Goal: Answer question/provide support: Share knowledge or assist other users

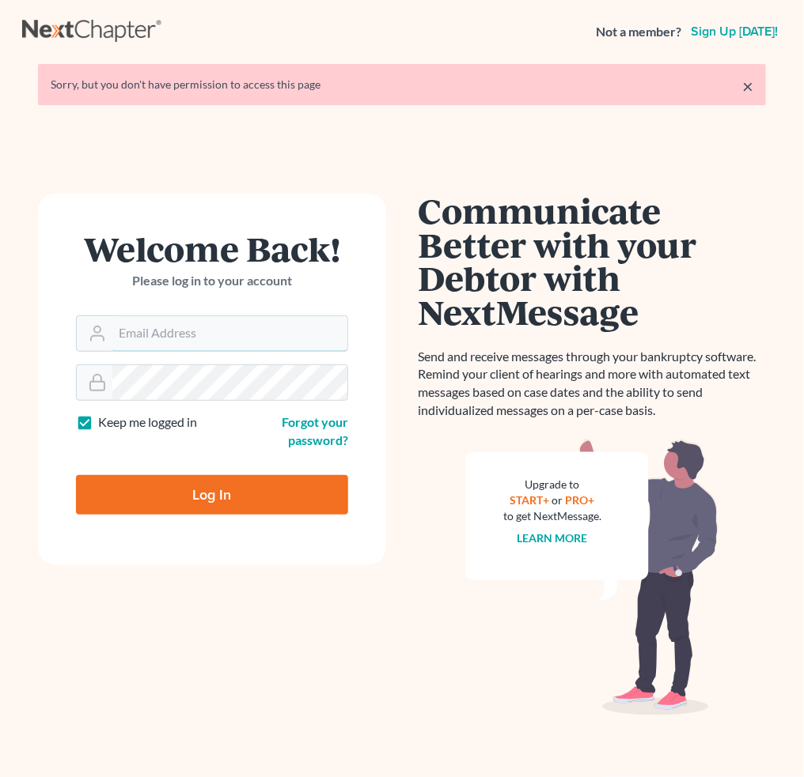
type input "[PERSON_NAME][EMAIL_ADDRESS][DOMAIN_NAME]"
click at [239, 494] on input "Log In" at bounding box center [212, 495] width 272 height 40
type input "Thinking..."
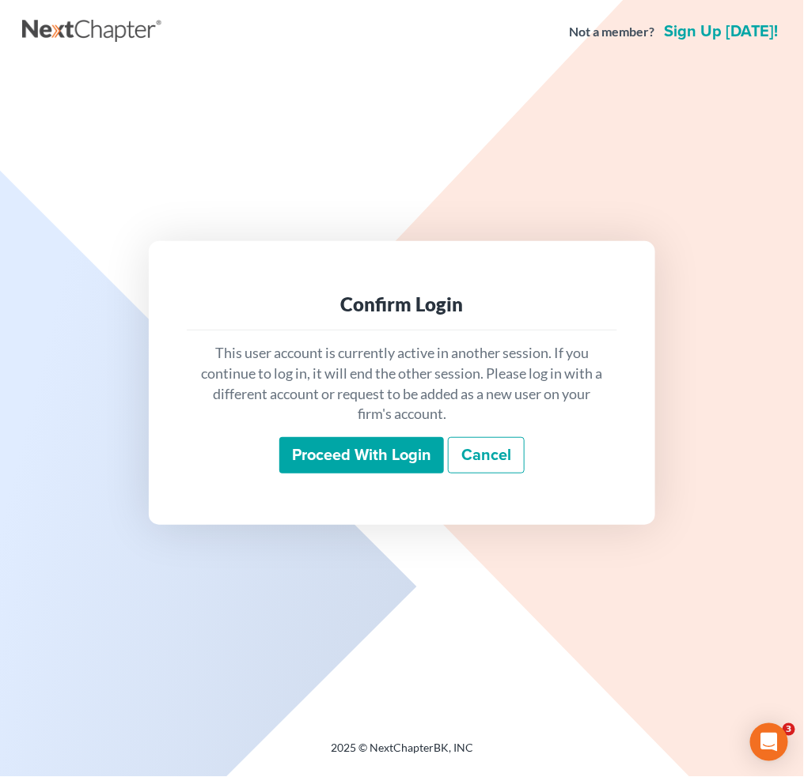
click at [320, 447] on input "Proceed with login" at bounding box center [361, 455] width 165 height 36
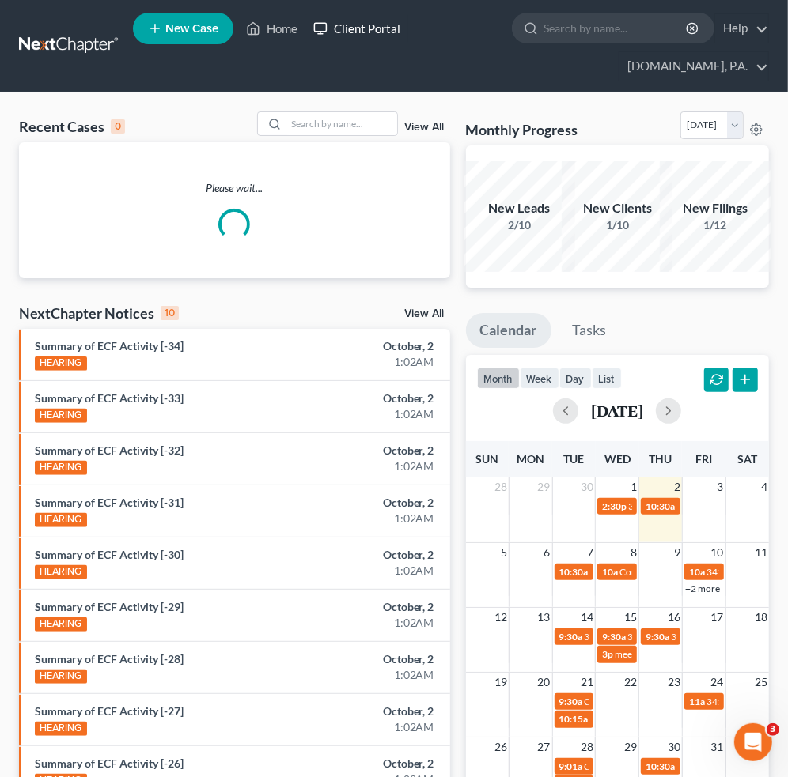
click at [339, 28] on link "Client Portal" at bounding box center [356, 28] width 103 height 28
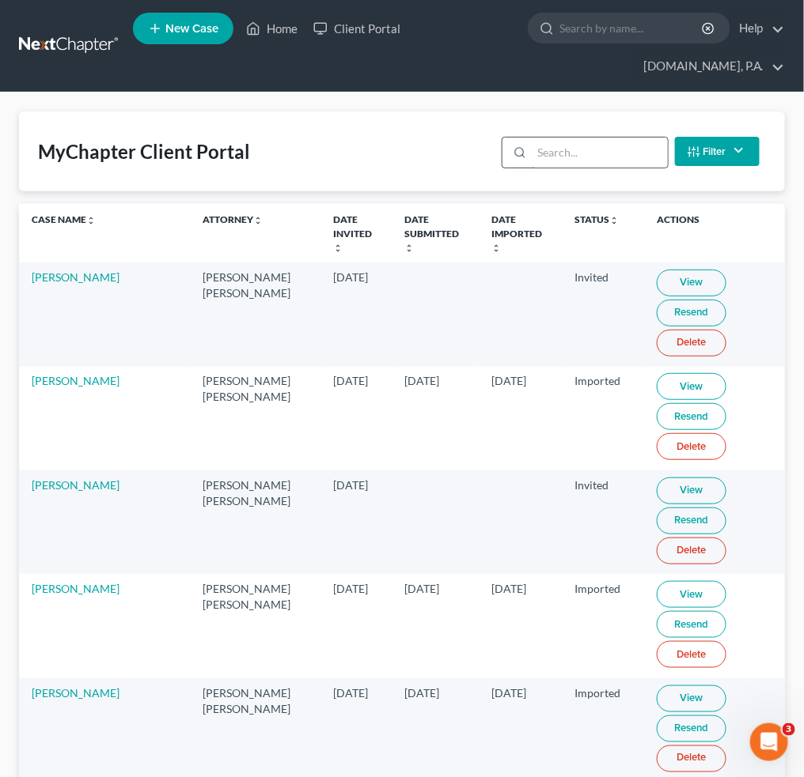
click at [549, 146] on input "search" at bounding box center [599, 153] width 135 height 30
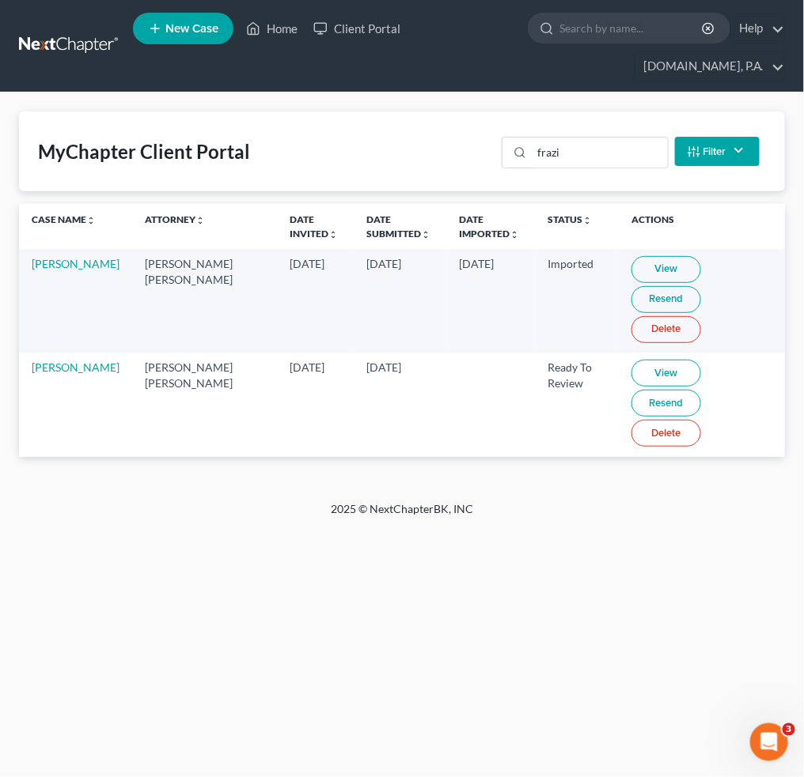
click at [631, 360] on link "View" at bounding box center [666, 373] width 70 height 27
drag, startPoint x: 602, startPoint y: 157, endPoint x: 165, endPoint y: 159, distance: 436.6
click at [333, 159] on div "MyChapter Client Portal frazi Filter Status Filter... Invited In Progress Ready…" at bounding box center [402, 152] width 766 height 80
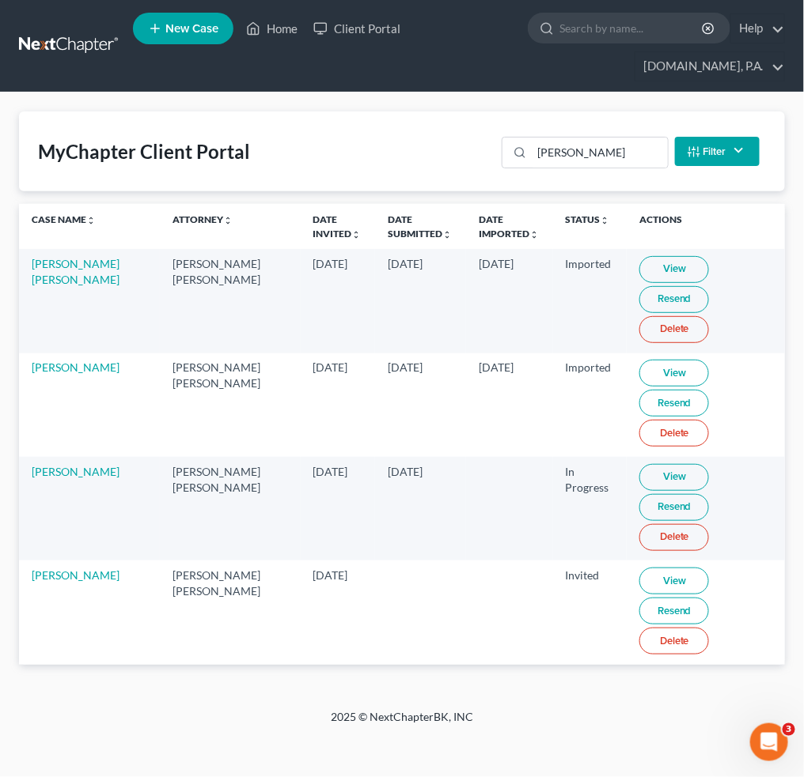
click at [639, 464] on link "View" at bounding box center [674, 477] width 70 height 27
drag, startPoint x: 570, startPoint y: 151, endPoint x: 251, endPoint y: 146, distance: 319.6
click at [408, 149] on div "MyChapter Client Portal perez Filter Status Filter... Invited In Progress Ready…" at bounding box center [402, 152] width 766 height 80
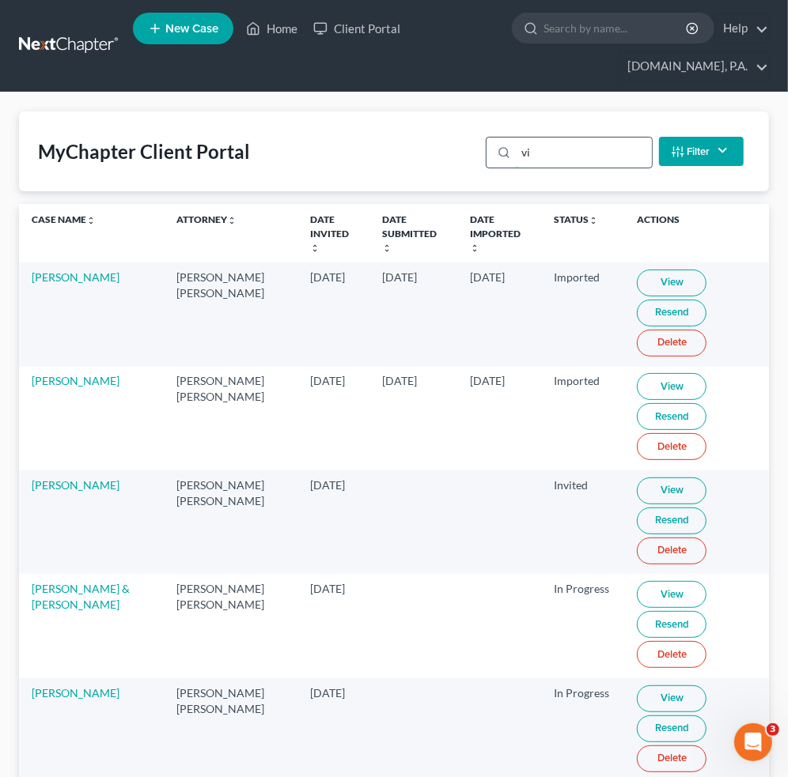
click at [565, 155] on input "vi" at bounding box center [583, 153] width 135 height 30
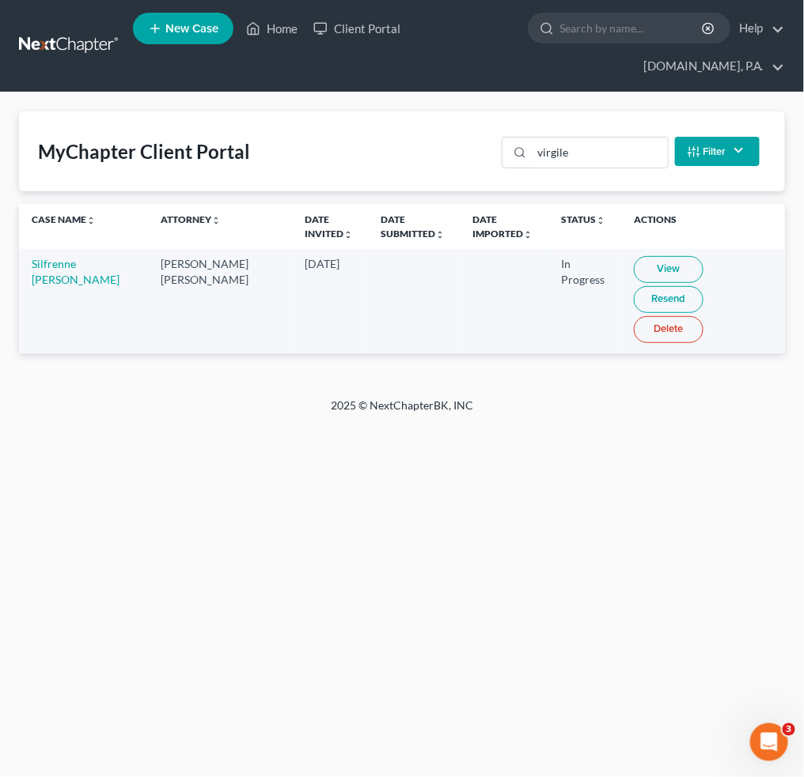
click at [636, 263] on link "View" at bounding box center [669, 269] width 70 height 27
drag, startPoint x: 602, startPoint y: 152, endPoint x: 353, endPoint y: 145, distance: 249.2
click at [537, 145] on input "virgile" at bounding box center [599, 153] width 135 height 30
type input "b"
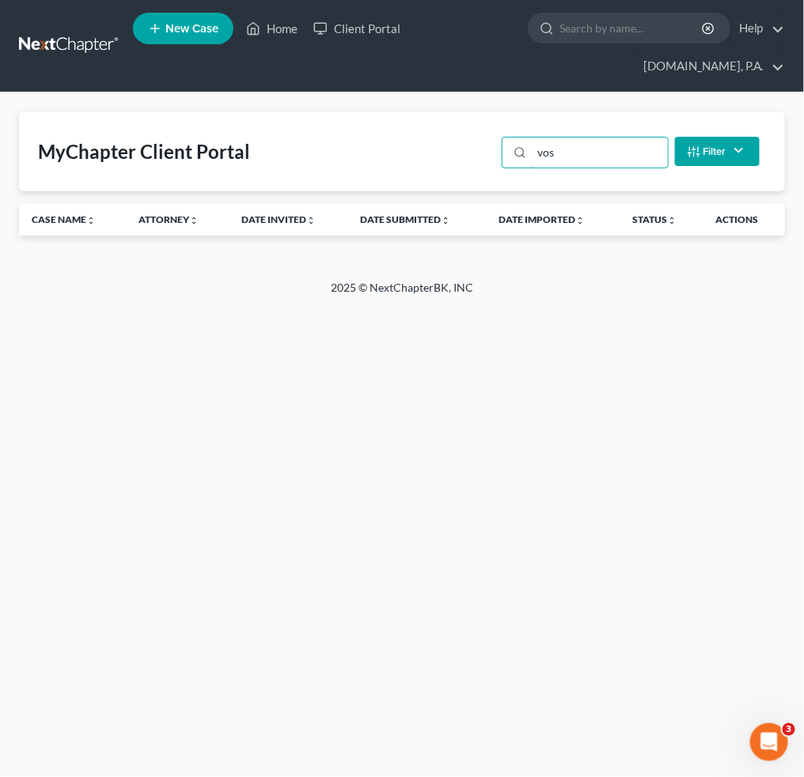
type input "voss"
click at [562, 151] on input "voss" at bounding box center [599, 153] width 135 height 30
drag, startPoint x: 615, startPoint y: 159, endPoint x: 407, endPoint y: 152, distance: 207.3
click at [424, 152] on div "MyChapter Client Portal voss Filter Status Filter... Invited In Progress Ready …" at bounding box center [402, 152] width 766 height 80
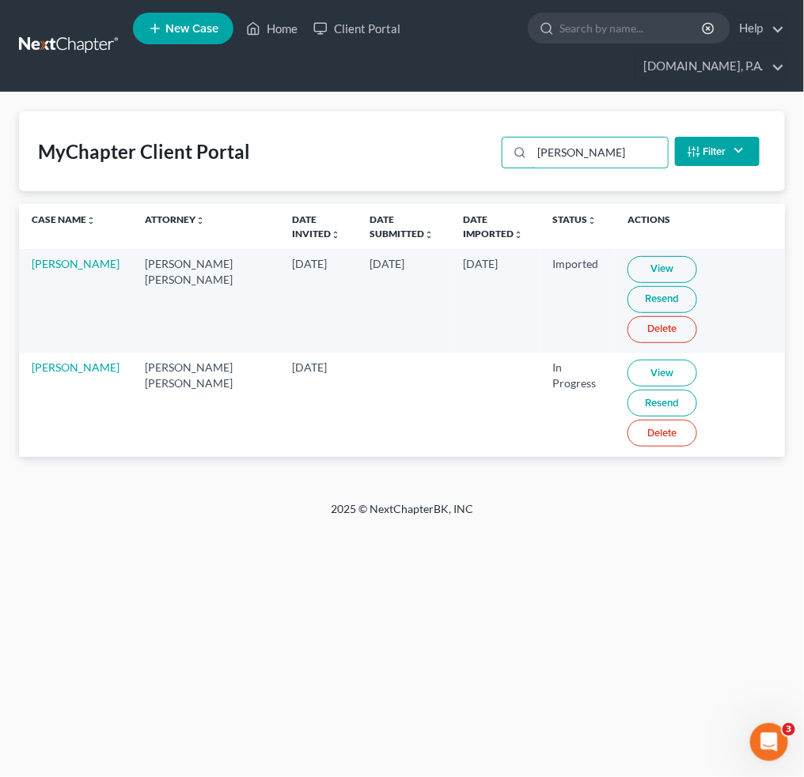
drag, startPoint x: 621, startPoint y: 144, endPoint x: 387, endPoint y: 149, distance: 234.2
click at [405, 149] on div "MyChapter Client Portal beth Filter Status Filter... Invited In Progress Ready …" at bounding box center [402, 152] width 766 height 80
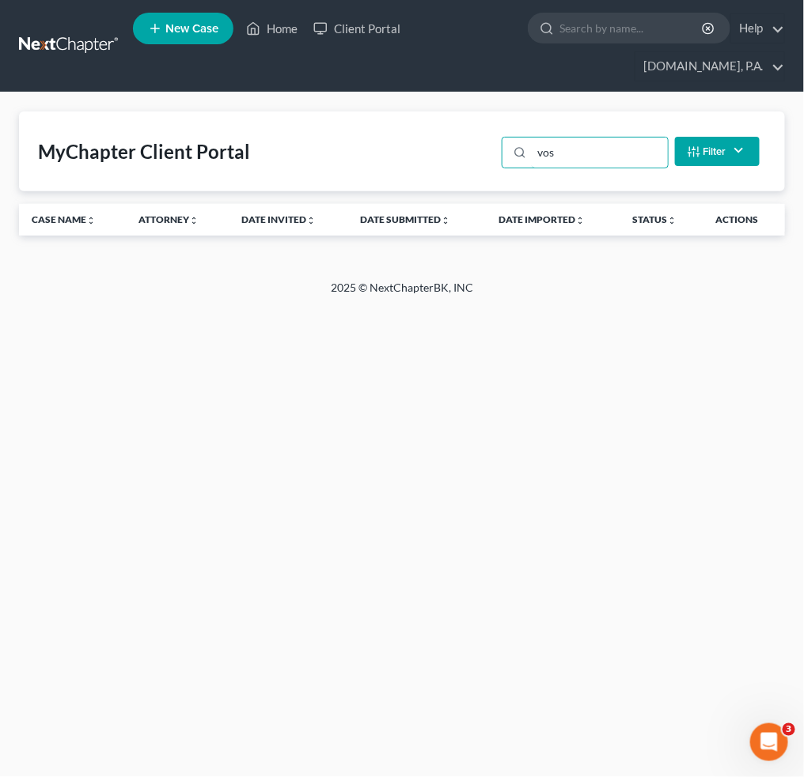
type input "voss"
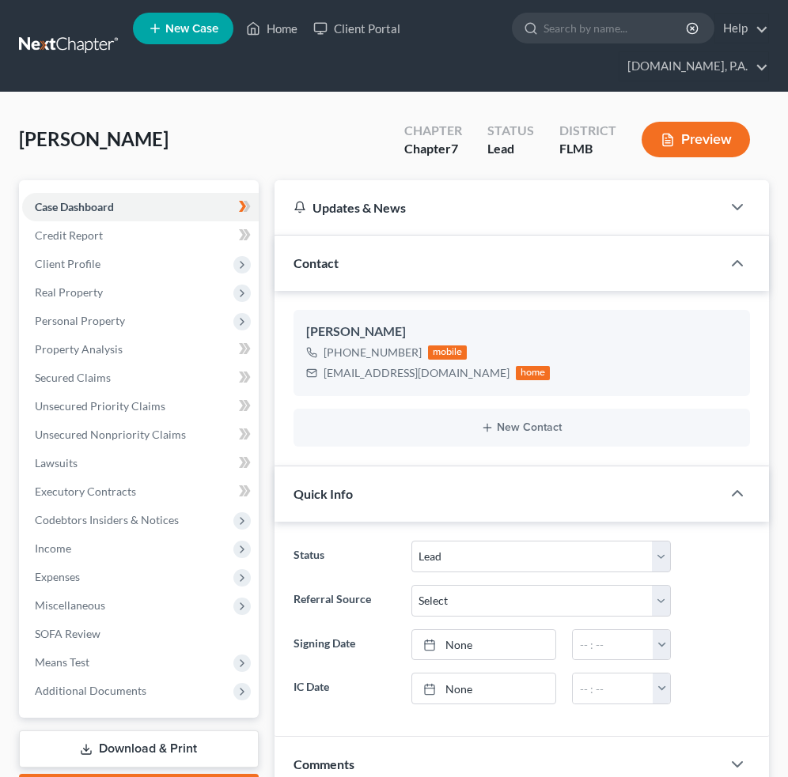
select select "4"
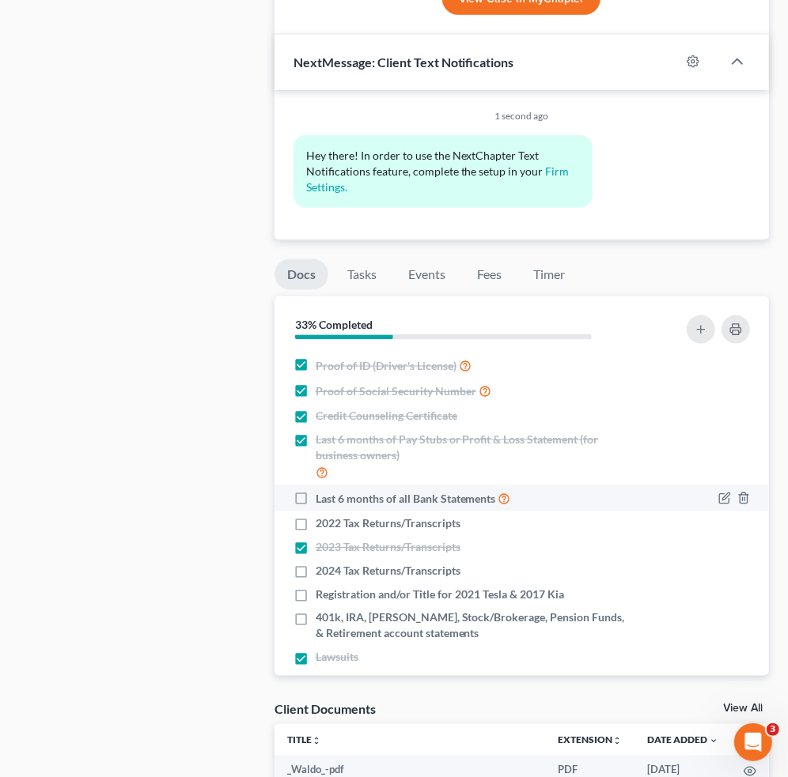
click at [316, 503] on label "Last 6 months of all Bank Statements" at bounding box center [413, 499] width 195 height 18
click at [322, 500] on input "Last 6 months of all Bank Statements" at bounding box center [327, 495] width 10 height 10
checkbox input "true"
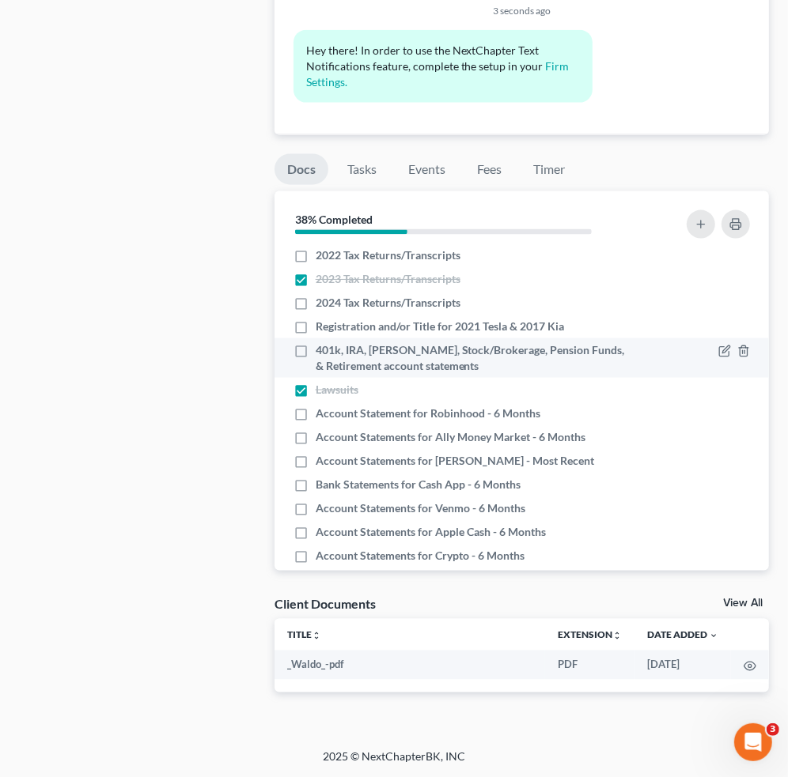
scroll to position [184, 0]
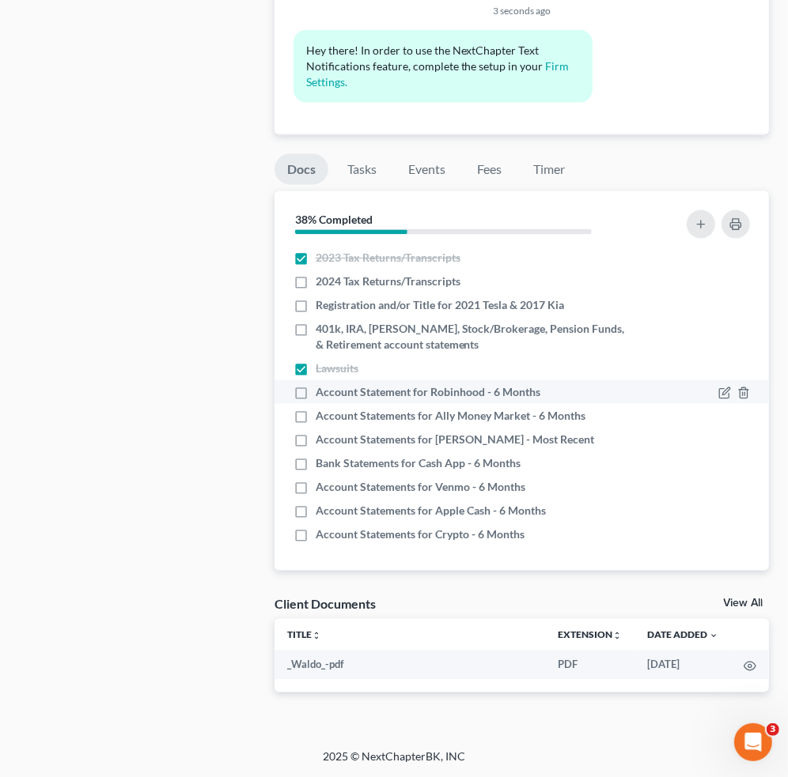
click at [316, 394] on label "Account Statement for Robinhood - 6 Months" at bounding box center [428, 392] width 225 height 16
click at [322, 394] on input "Account Statement for Robinhood - 6 Months" at bounding box center [327, 389] width 10 height 10
checkbox input "true"
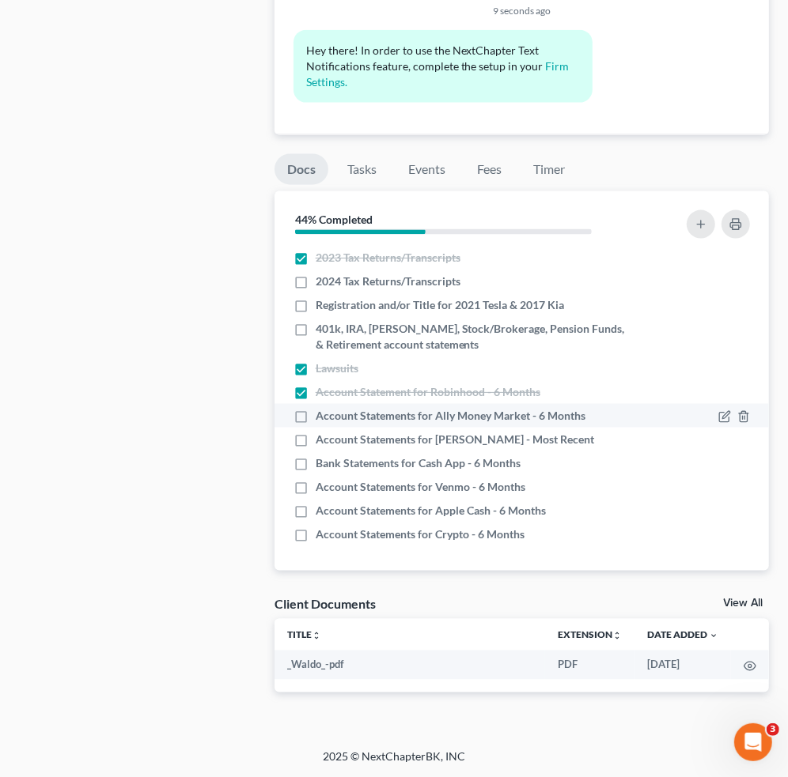
click at [316, 417] on label "Account Statements for Ally Money Market - 6 Months" at bounding box center [451, 416] width 270 height 16
click at [322, 417] on input "Account Statements for Ally Money Market - 6 Months" at bounding box center [327, 413] width 10 height 10
checkbox input "true"
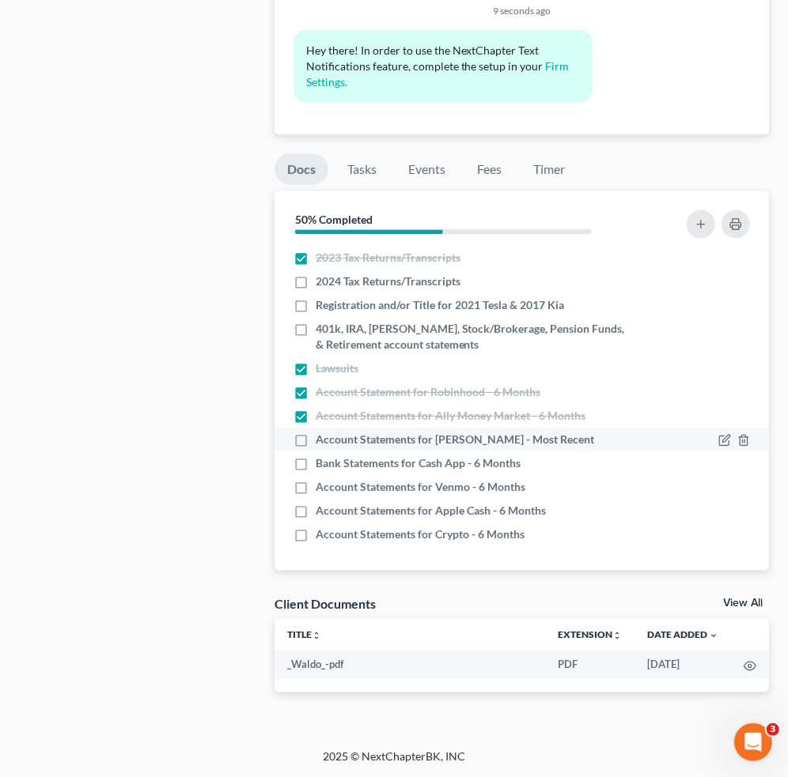
click at [316, 441] on label "Account Statements for Roth IRA - Most Recent" at bounding box center [455, 440] width 278 height 16
click at [322, 441] on input "Account Statements for Roth IRA - Most Recent" at bounding box center [327, 437] width 10 height 10
checkbox input "true"
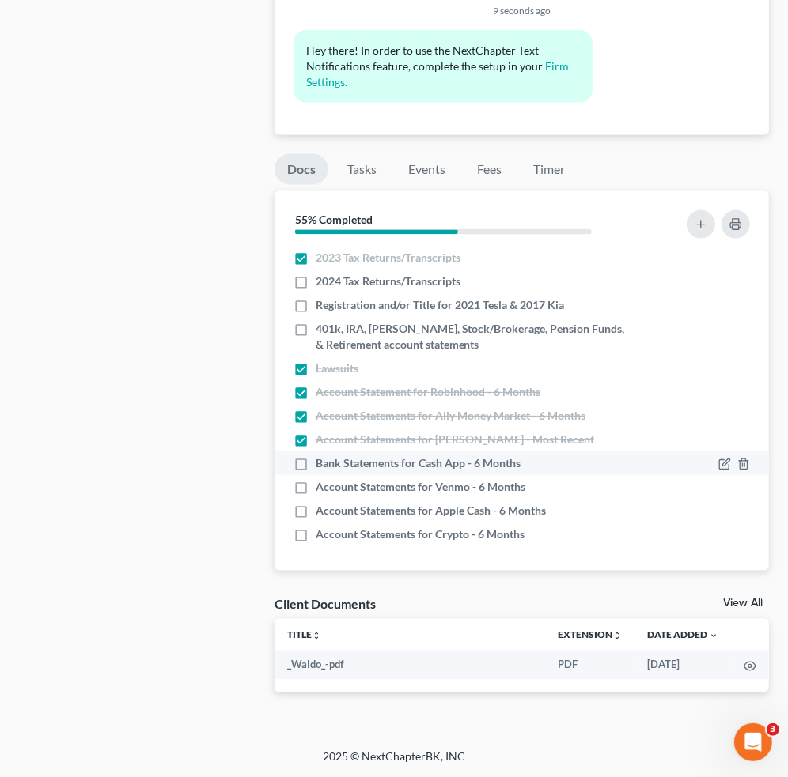
click at [316, 466] on label "Bank Statements for Cash App - 6 Months" at bounding box center [418, 464] width 205 height 16
click at [322, 466] on input "Bank Statements for Cash App - 6 Months" at bounding box center [327, 461] width 10 height 10
checkbox input "true"
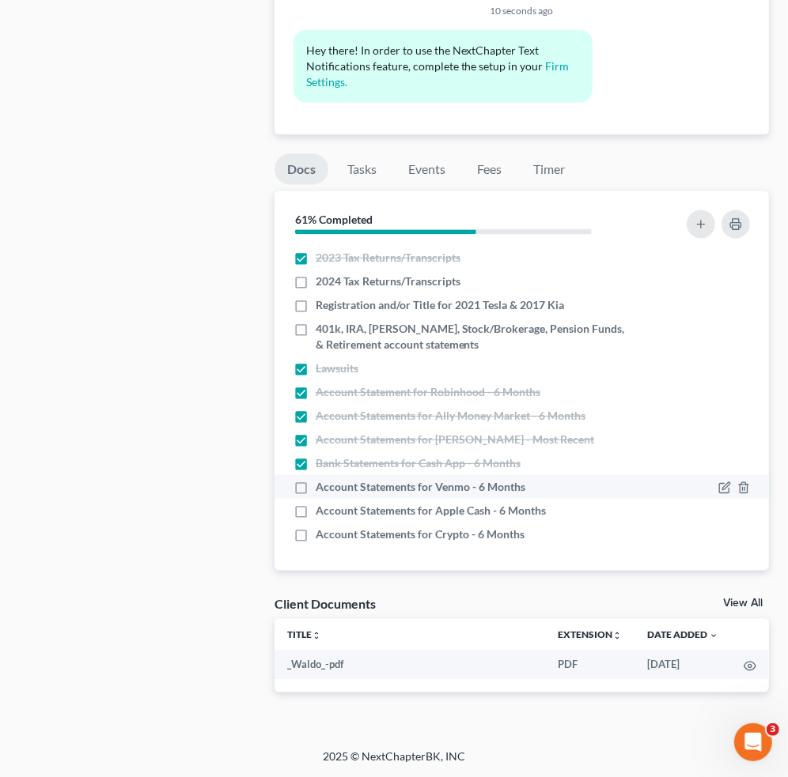
click at [312, 481] on div "Account Statements for Venmo - 6 Months" at bounding box center [462, 487] width 339 height 16
click at [316, 503] on span "Account Statements for Apple Cash - 6 Months" at bounding box center [431, 511] width 230 height 16
click at [322, 503] on input "Account Statements for Apple Cash - 6 Months" at bounding box center [327, 508] width 10 height 10
checkbox input "true"
click at [316, 484] on label "Account Statements for Venmo - 6 Months" at bounding box center [421, 487] width 210 height 16
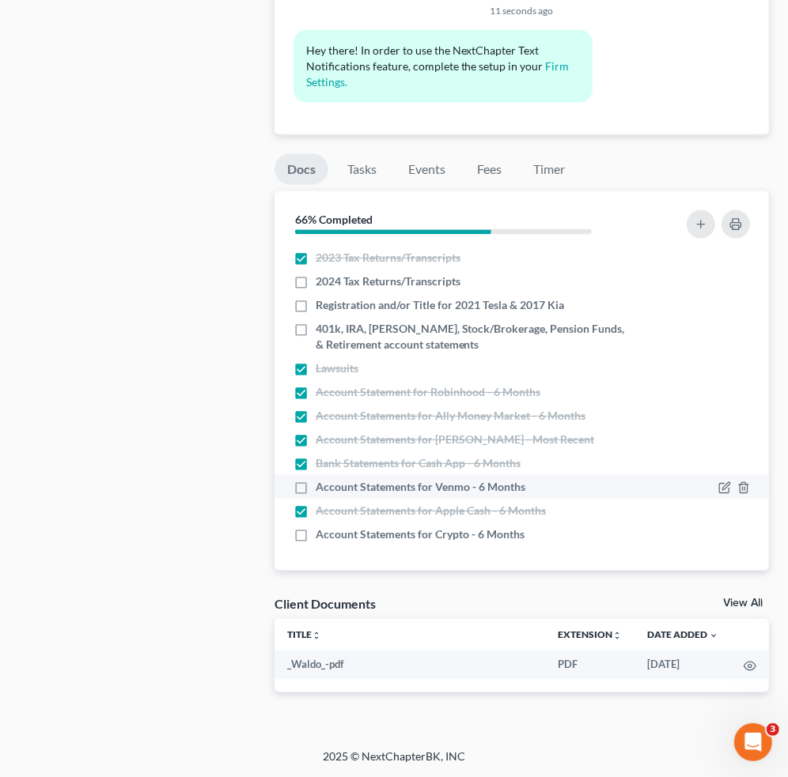
click at [322, 484] on input "Account Statements for Venmo - 6 Months" at bounding box center [327, 484] width 10 height 10
checkbox input "true"
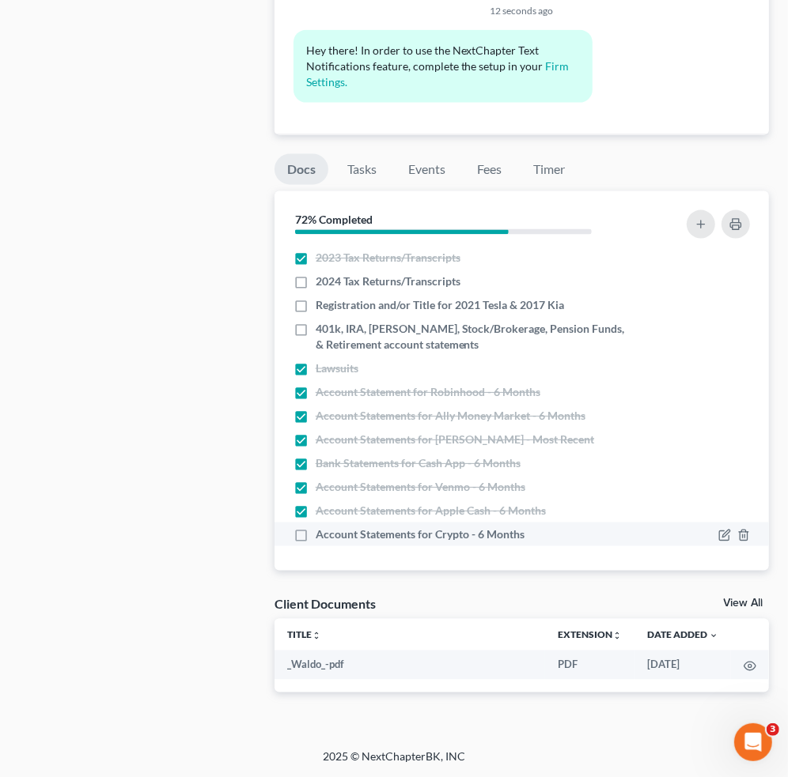
click at [316, 532] on label "Account Statements for Crypto - 6 Months" at bounding box center [420, 535] width 209 height 16
click at [322, 532] on input "Account Statements for Crypto - 6 Months" at bounding box center [327, 532] width 10 height 10
checkbox input "true"
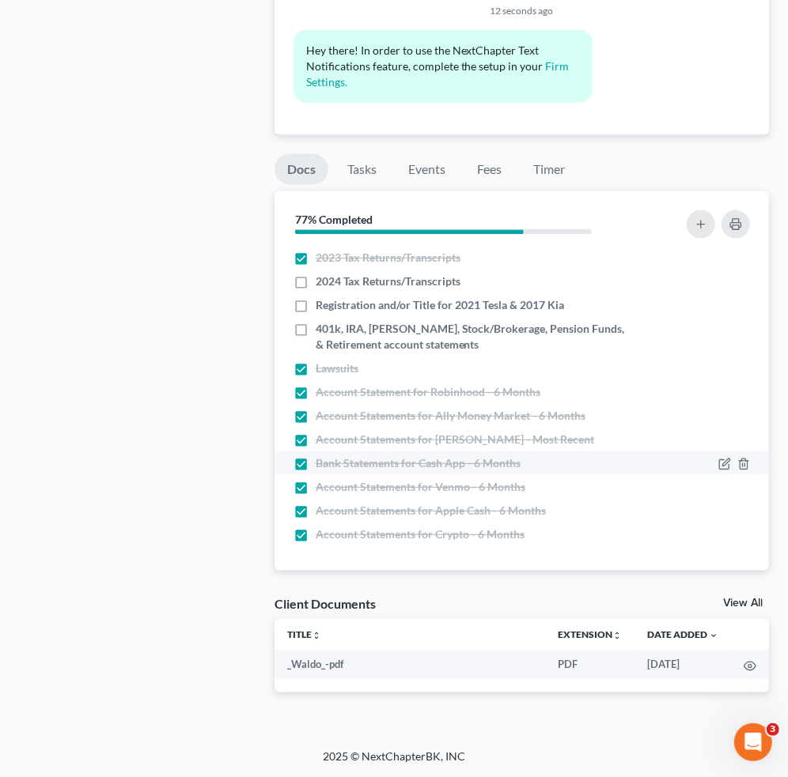
click at [316, 461] on label "Bank Statements for Cash App - 6 Months" at bounding box center [418, 464] width 205 height 16
click at [322, 461] on input "Bank Statements for Cash App - 6 Months" at bounding box center [327, 461] width 10 height 10
checkbox input "false"
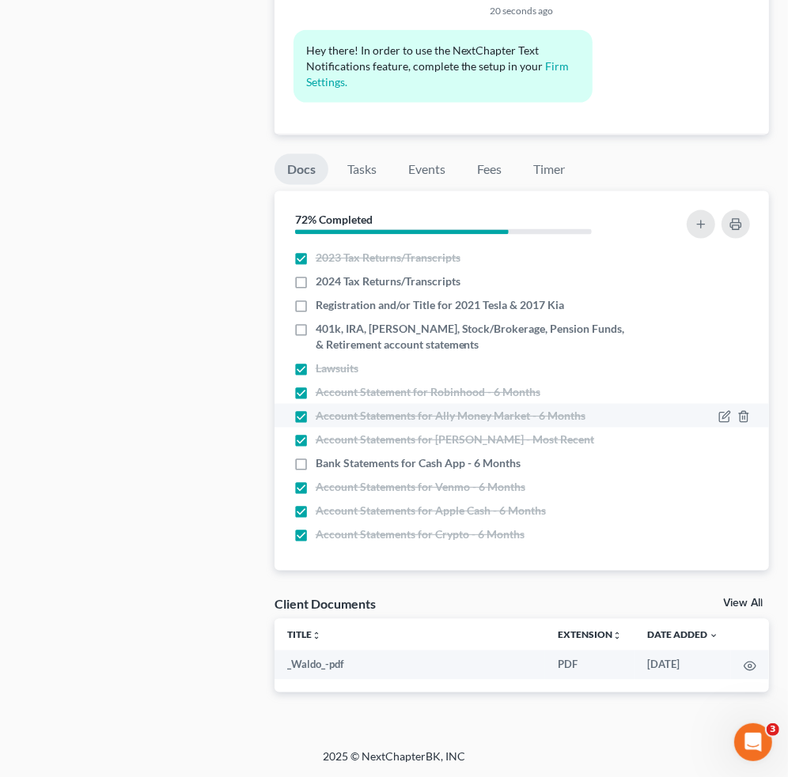
click at [316, 413] on label "Account Statements for Ally Money Market - 6 Months" at bounding box center [451, 416] width 270 height 16
click at [322, 413] on input "Account Statements for Ally Money Market - 6 Months" at bounding box center [327, 413] width 10 height 10
checkbox input "false"
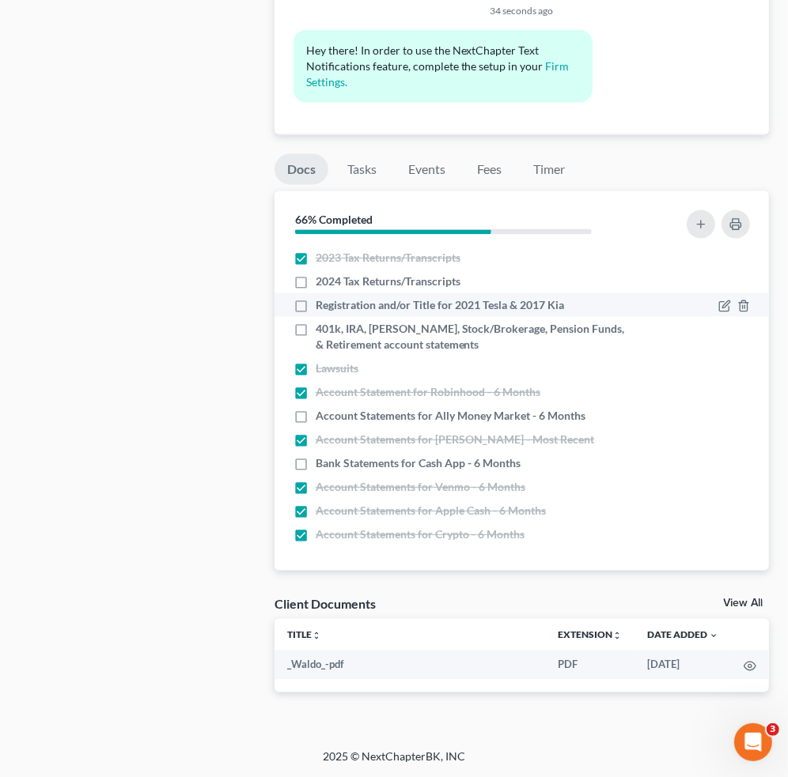
click at [316, 308] on label "Registration and/or Title for 2021 Tesla & 2017 Kia" at bounding box center [440, 305] width 248 height 16
click at [322, 308] on input "Registration and/or Title for 2021 Tesla & 2017 Kia" at bounding box center [327, 302] width 10 height 10
checkbox input "true"
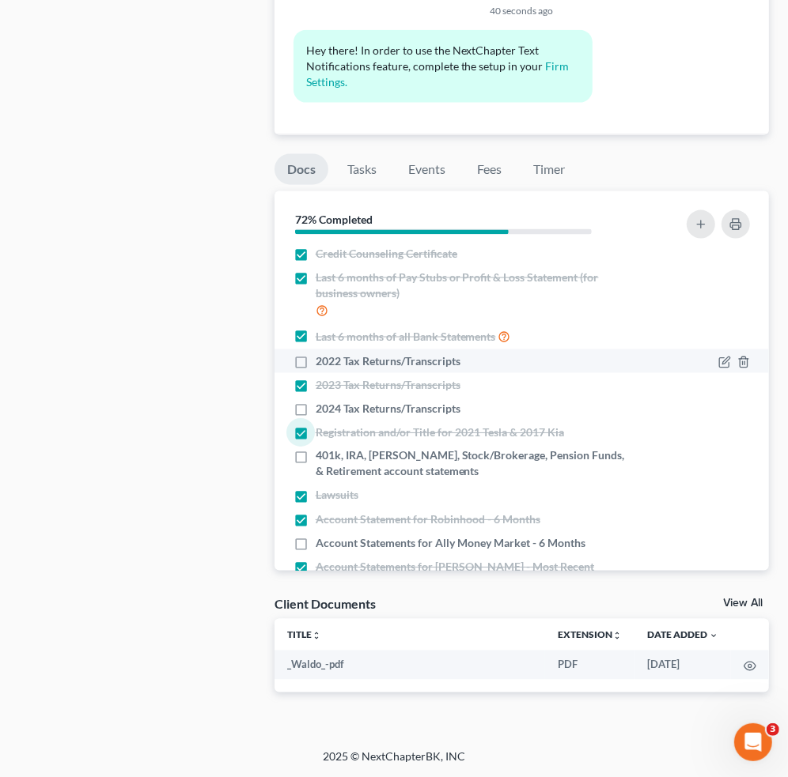
scroll to position [105, 0]
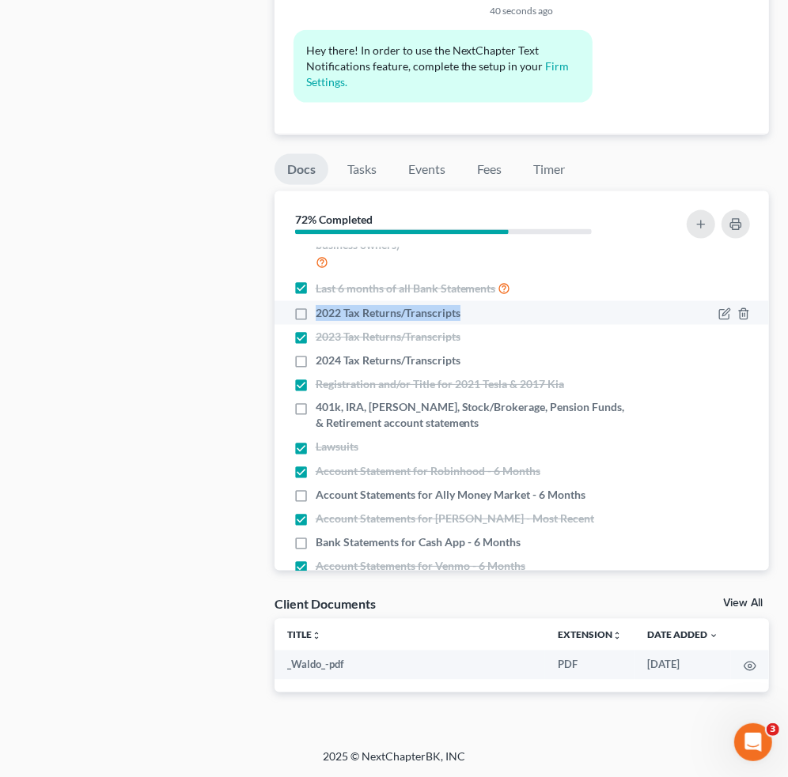
drag, startPoint x: 315, startPoint y: 307, endPoint x: 464, endPoint y: 319, distance: 150.0
click at [464, 319] on div "2022 Tax Returns/Transcripts" at bounding box center [462, 313] width 339 height 16
copy span "2022 Tax Returns/Transcripts"
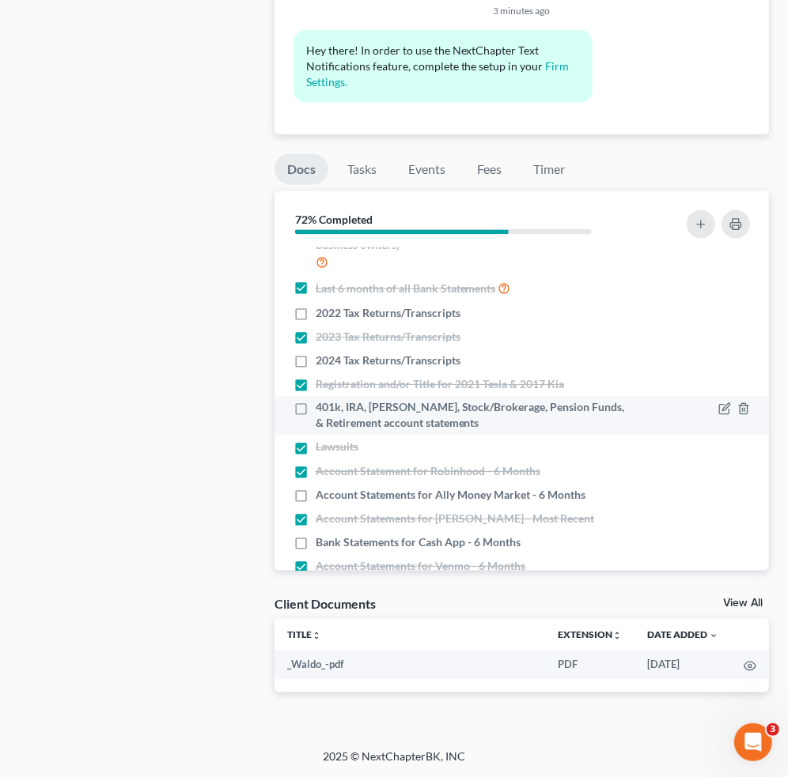
click at [316, 407] on label "401k, IRA, [PERSON_NAME], Stock/Brokerage, Pension Funds, & Retirement account …" at bounding box center [474, 416] width 316 height 32
click at [322, 407] on input "401k, IRA, [PERSON_NAME], Stock/Brokerage, Pension Funds, & Retirement account …" at bounding box center [327, 405] width 10 height 10
checkbox input "true"
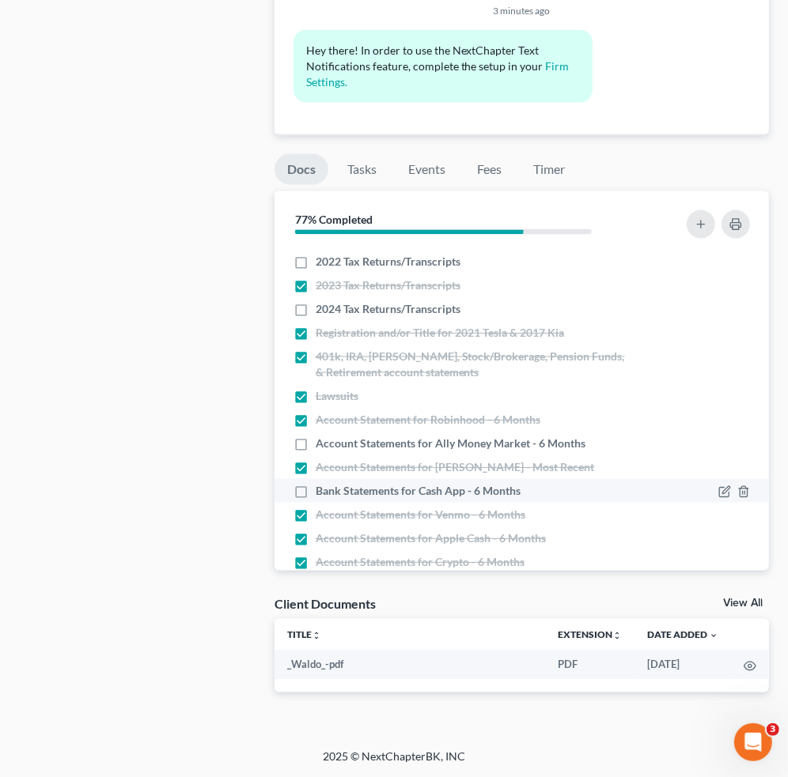
scroll to position [184, 0]
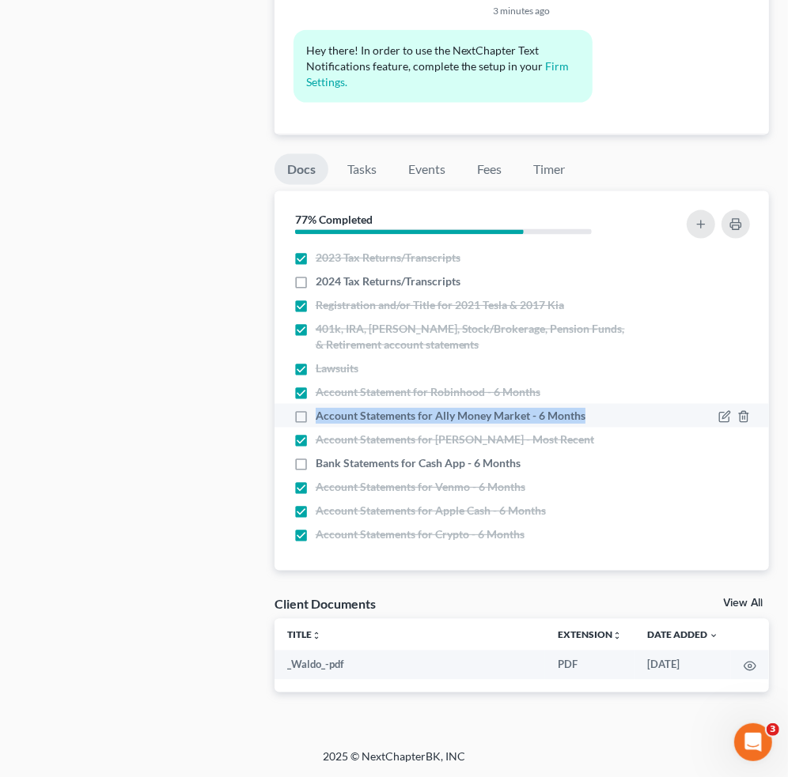
drag, startPoint x: 315, startPoint y: 418, endPoint x: 590, endPoint y: 415, distance: 275.3
click at [590, 415] on div "Account Statements for Ally Money Market - 6 Months" at bounding box center [462, 416] width 339 height 16
copy span "Account Statements for Ally Money Market - 6 Months"
drag, startPoint x: 298, startPoint y: 419, endPoint x: 318, endPoint y: 423, distance: 20.2
click at [316, 419] on label "Account Statements for Ally Money Market - 6 Months" at bounding box center [451, 416] width 270 height 16
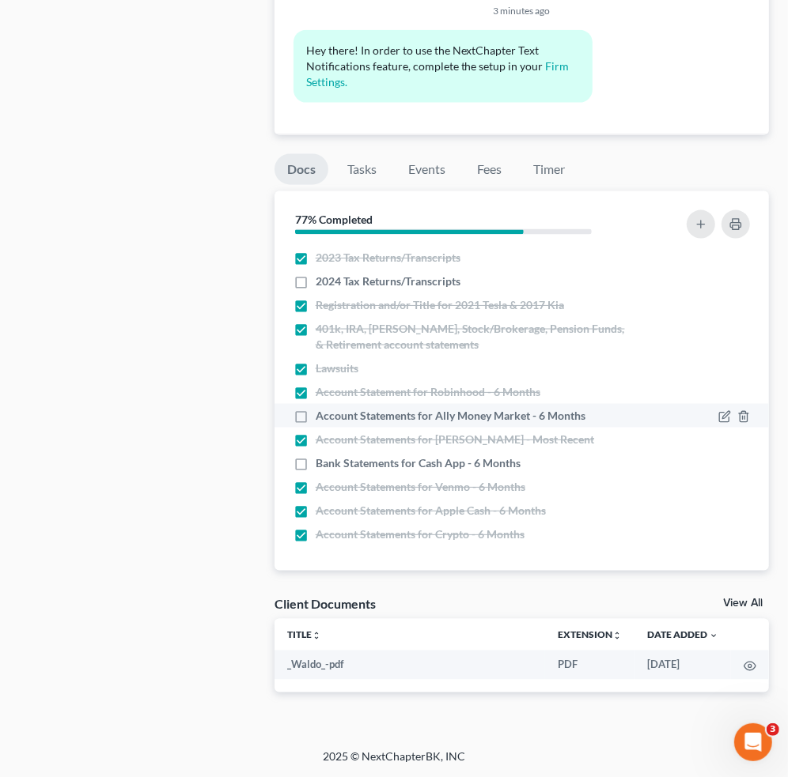
click at [322, 418] on input "Account Statements for Ally Money Market - 6 Months" at bounding box center [327, 413] width 10 height 10
checkbox input "true"
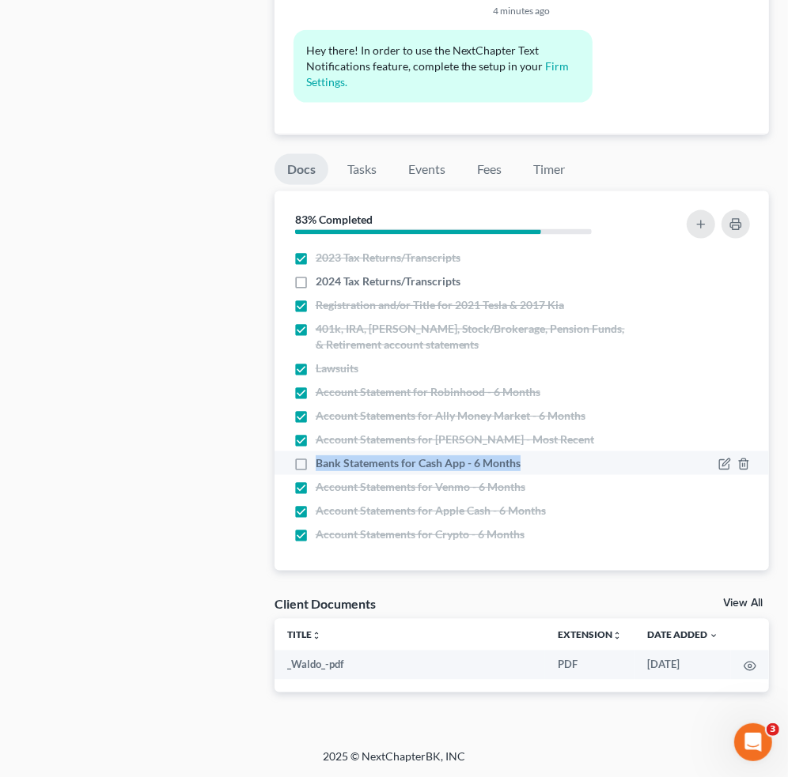
drag, startPoint x: 315, startPoint y: 459, endPoint x: 525, endPoint y: 467, distance: 210.5
click at [525, 467] on div "Bank Statements for Cash App - 6 Months" at bounding box center [462, 464] width 339 height 16
copy span "Bank Statements for Cash App - 6 Months"
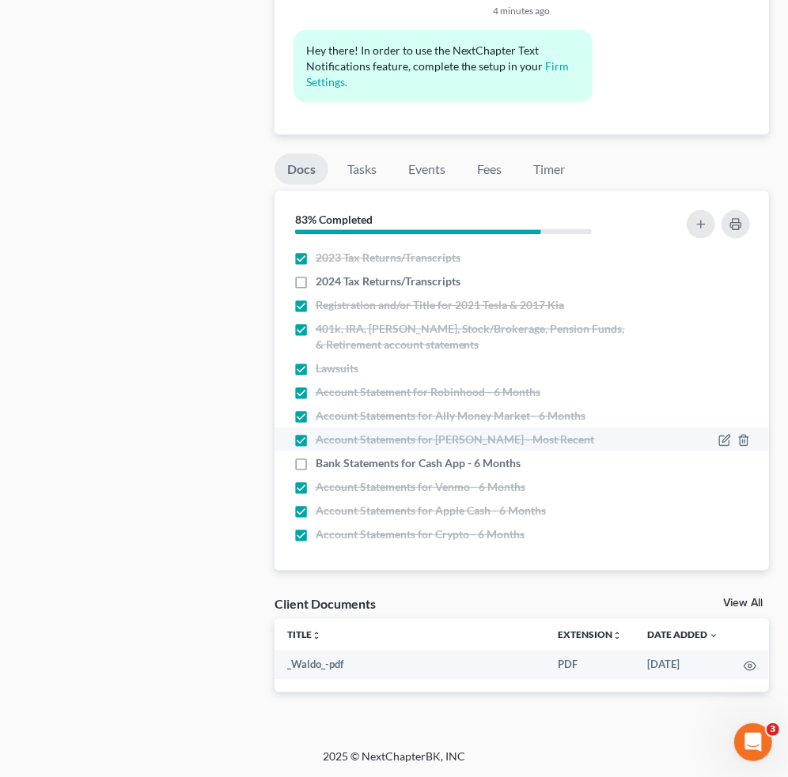
click at [287, 448] on li "Account Statements for Roth IRA - Most Recent" at bounding box center [521, 440] width 494 height 24
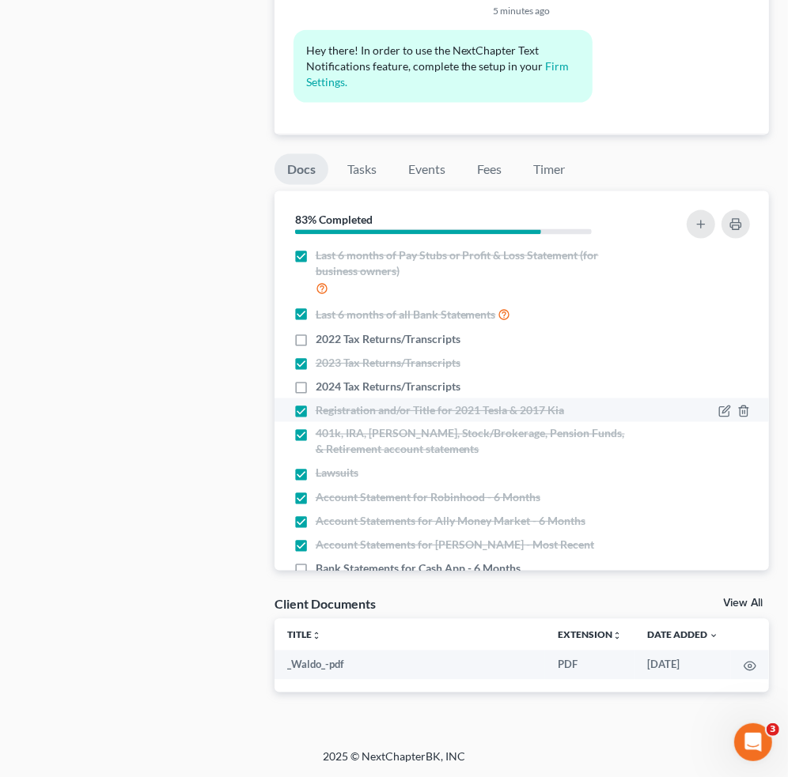
scroll to position [0, 0]
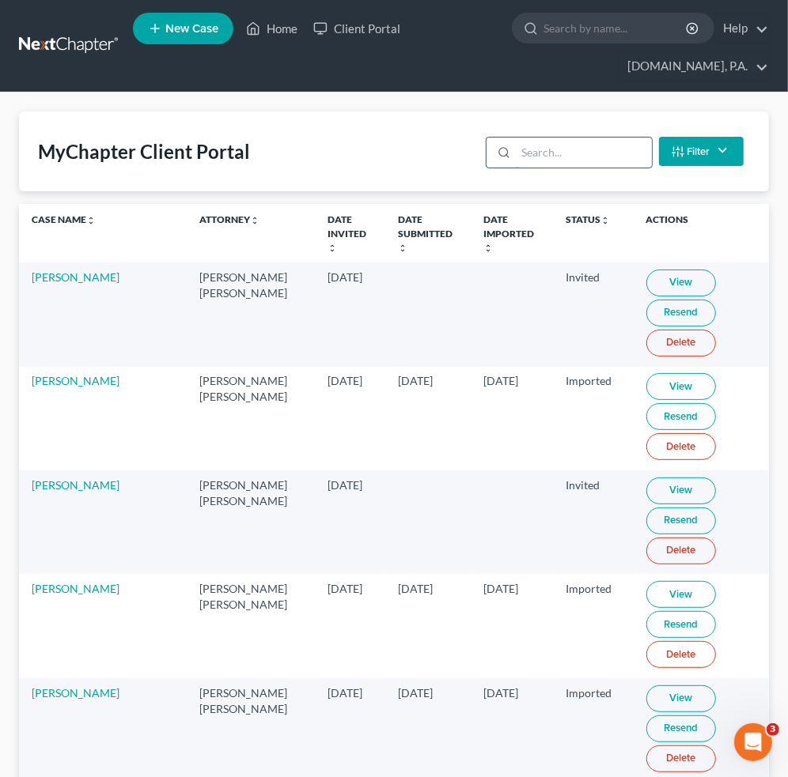
click at [540, 158] on input "search" at bounding box center [583, 153] width 135 height 30
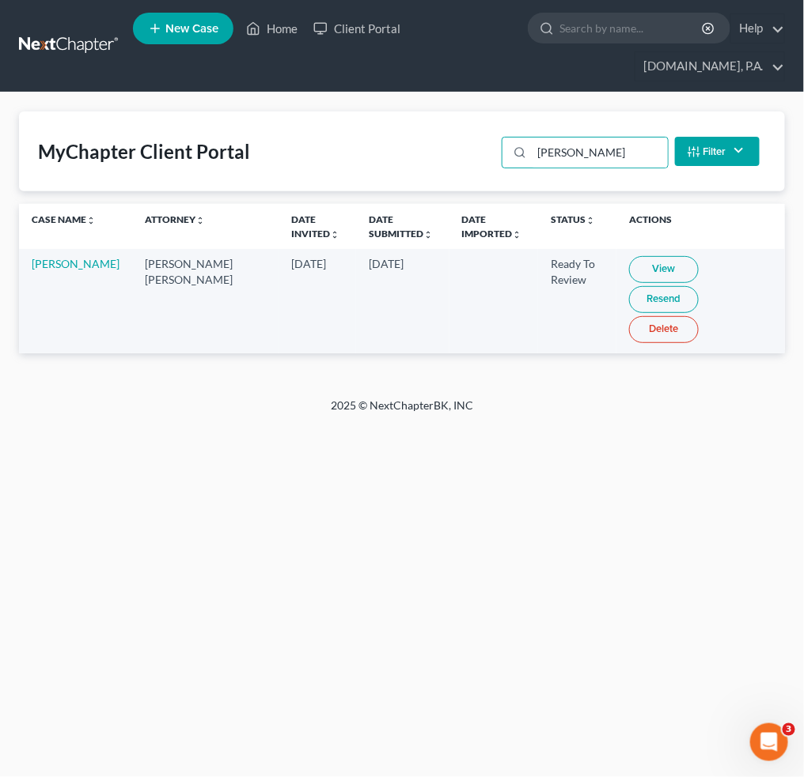
click at [637, 259] on link "View" at bounding box center [664, 269] width 70 height 27
drag, startPoint x: 438, startPoint y: 495, endPoint x: 432, endPoint y: 486, distance: 11.4
click at [438, 494] on div "Home New Case Client Portal Fresh-Start.Law, P.A. jay@fresh-start.law My Accoun…" at bounding box center [402, 388] width 804 height 777
drag, startPoint x: 582, startPoint y: 149, endPoint x: 244, endPoint y: 132, distance: 338.9
click at [410, 142] on div "MyChapter Client Portal voss Filter Status Filter... Invited In Progress Ready …" at bounding box center [402, 152] width 766 height 80
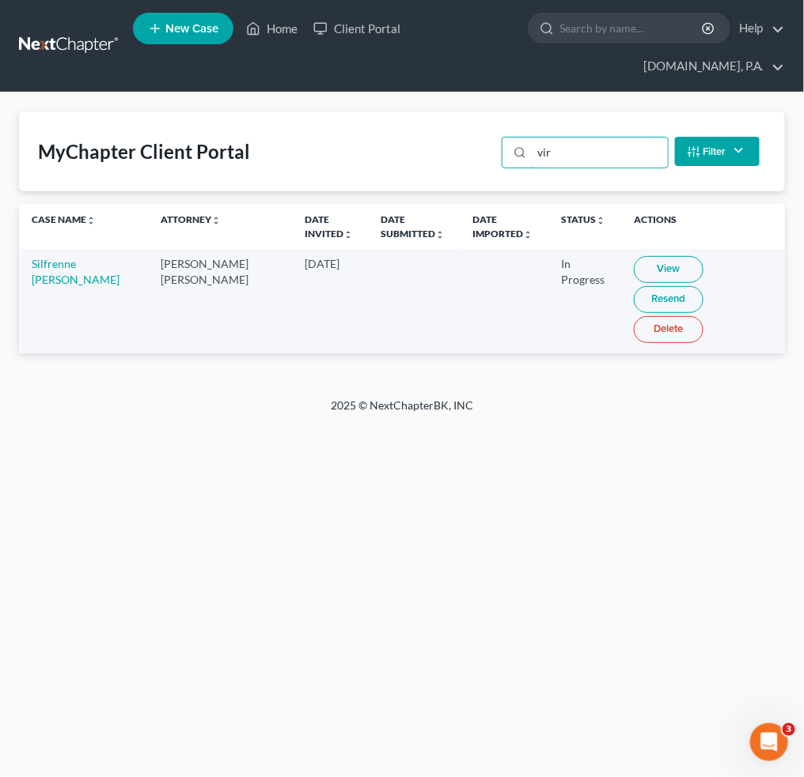
type input "vir"
click at [634, 267] on link "View" at bounding box center [669, 269] width 70 height 27
click at [703, 286] on link "Resend" at bounding box center [669, 299] width 70 height 27
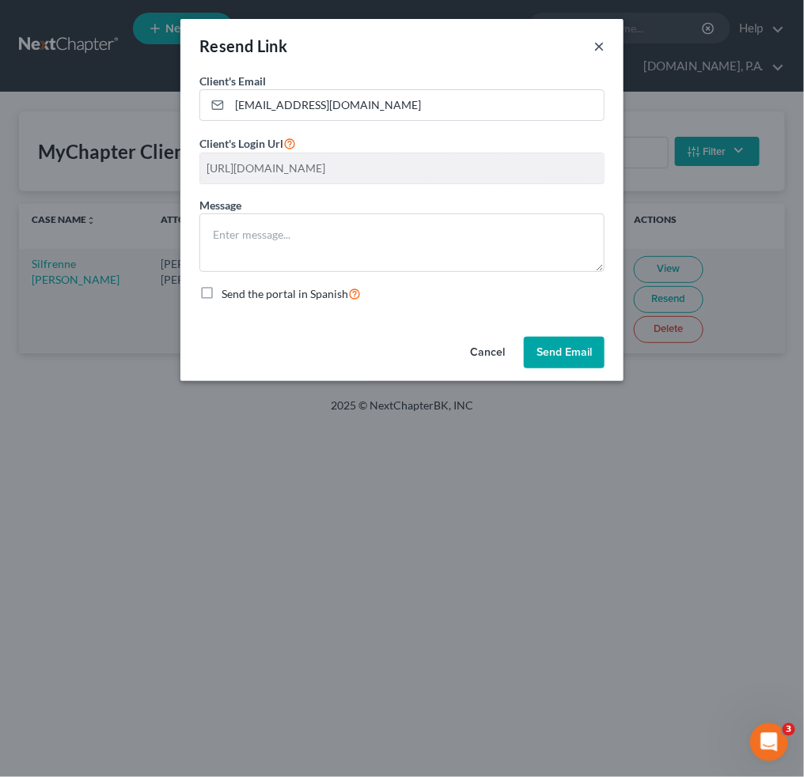
click at [597, 44] on button "×" at bounding box center [598, 45] width 11 height 19
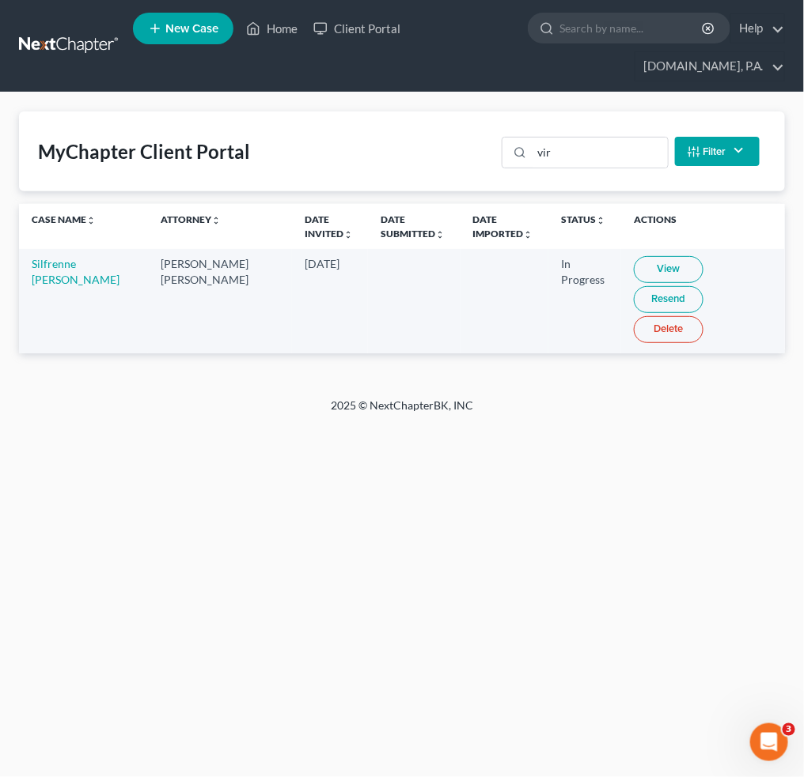
click at [703, 286] on link "Resend" at bounding box center [669, 299] width 70 height 27
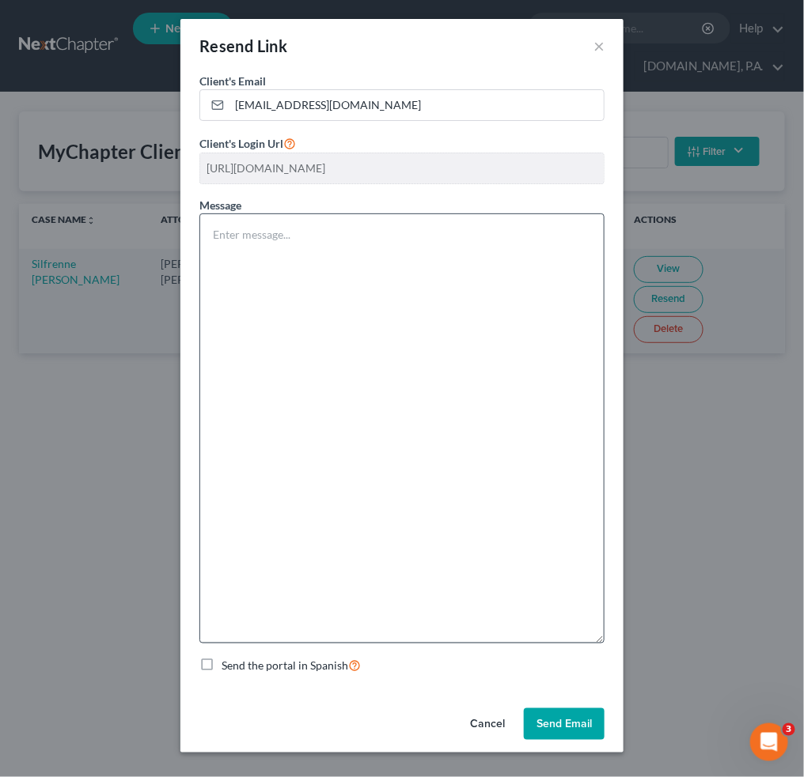
drag, startPoint x: 598, startPoint y: 267, endPoint x: 409, endPoint y: 351, distance: 207.1
click at [612, 638] on div "Client's Email * raymis.virgile1@gmail.com Client's Login Url https://app.mycha…" at bounding box center [401, 388] width 443 height 630
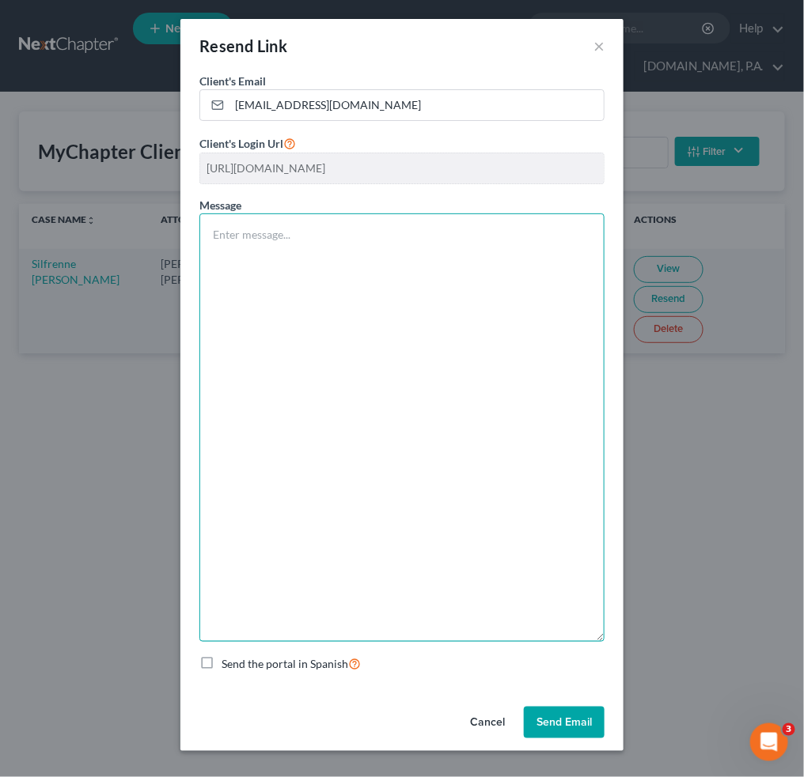
click at [399, 329] on textarea at bounding box center [401, 428] width 405 height 429
paste textarea "Good Afternoon, Mr. , Thank you for completing the initial request —they’ve bee…"
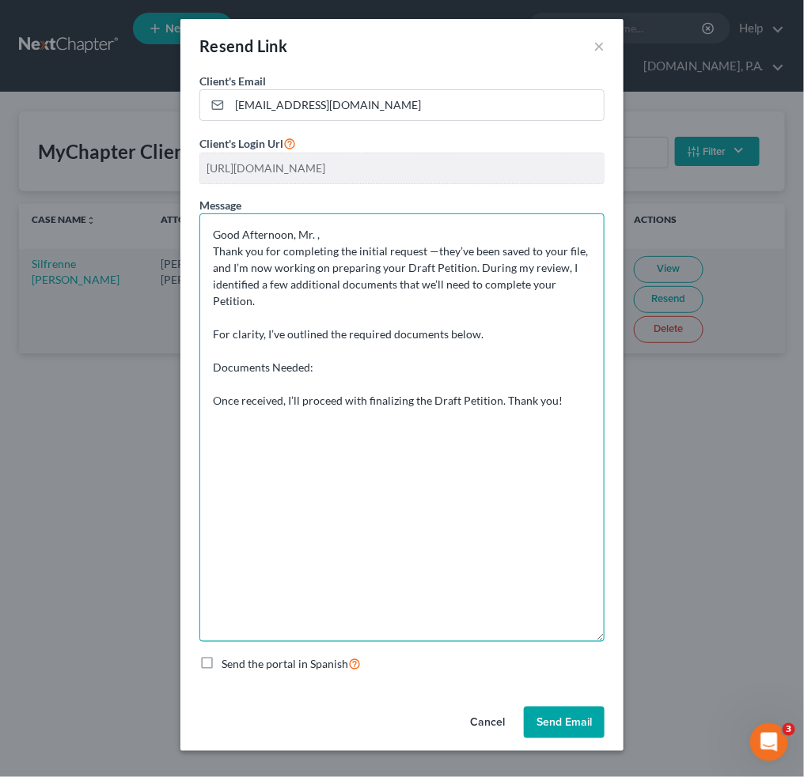
click at [242, 373] on textarea "Good Afternoon, Mr. , Thank you for completing the initial request —they’ve bee…" at bounding box center [401, 428] width 405 height 429
click at [239, 380] on textarea "Good Afternoon, Mr. , Thank you for completing the initial request —they’ve bee…" at bounding box center [401, 428] width 405 height 429
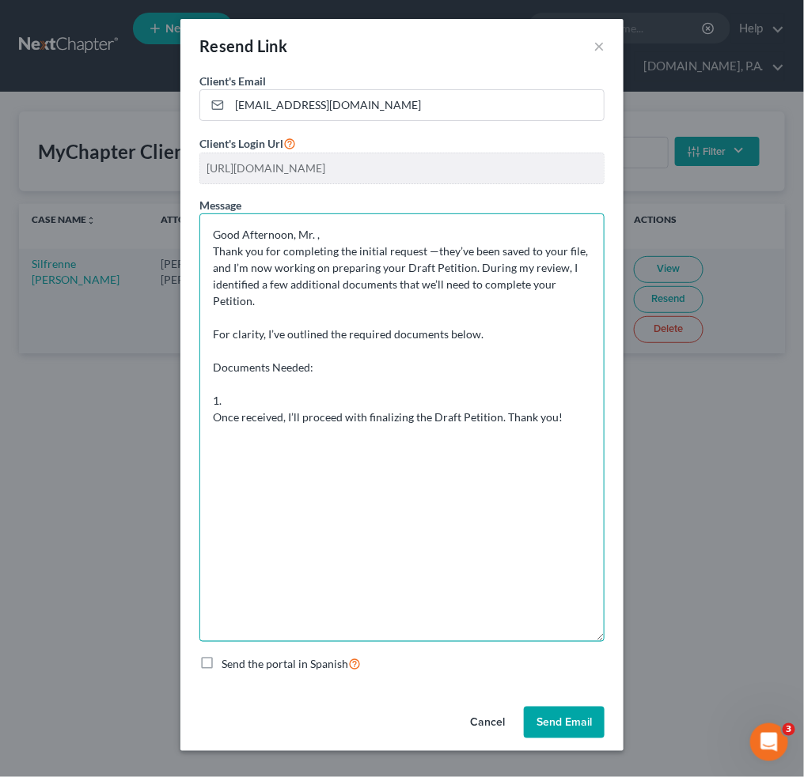
paste textarea "Credit Counseling Certificate"
click at [220, 404] on textarea "Good Afternoon, Mr. , Thank you for completing the initial request —they’ve bee…" at bounding box center [401, 428] width 405 height 429
click at [373, 403] on textarea "Good Afternoon, Mr. , Thank you for completing the initial request —they’ve bee…" at bounding box center [401, 428] width 405 height 429
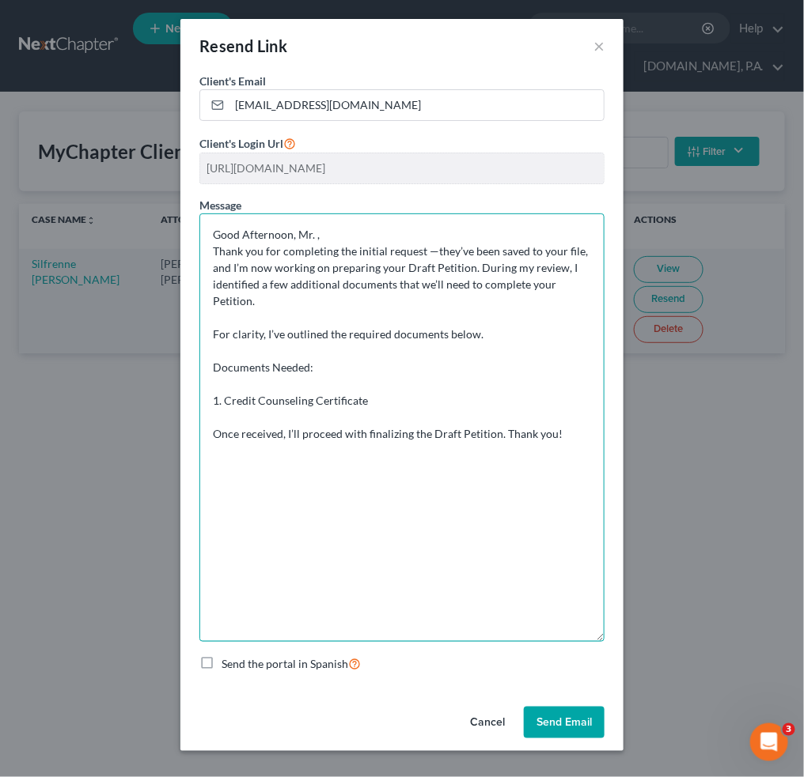
paste textarea "- Complete the Credit Counseling Course at [Money Sharp](https://www.moneysharp…"
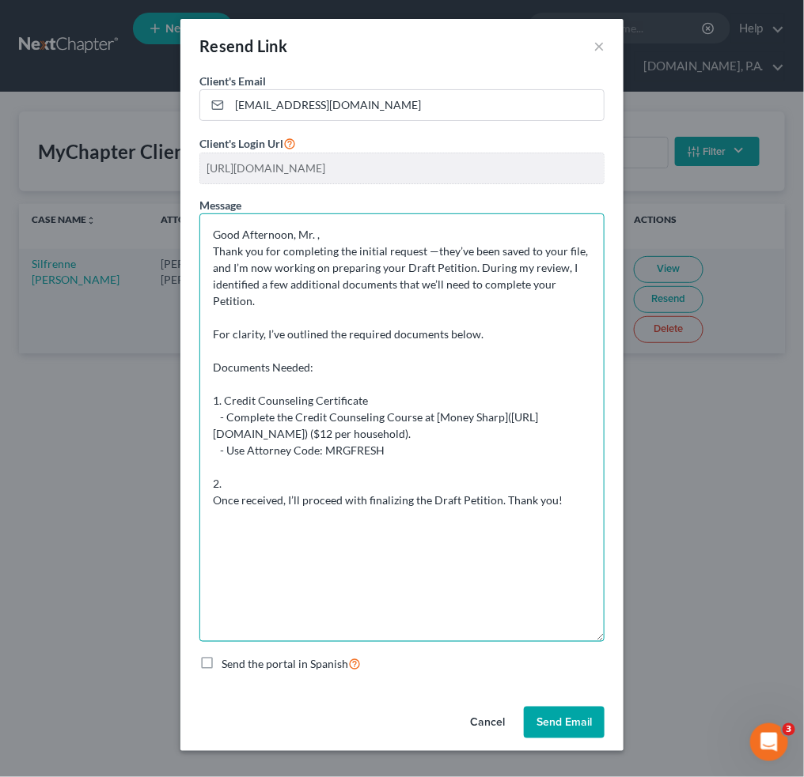
click at [247, 494] on textarea "Good Afternoon, Mr. , Thank you for completing the initial request —they’ve bee…" at bounding box center [401, 428] width 405 height 429
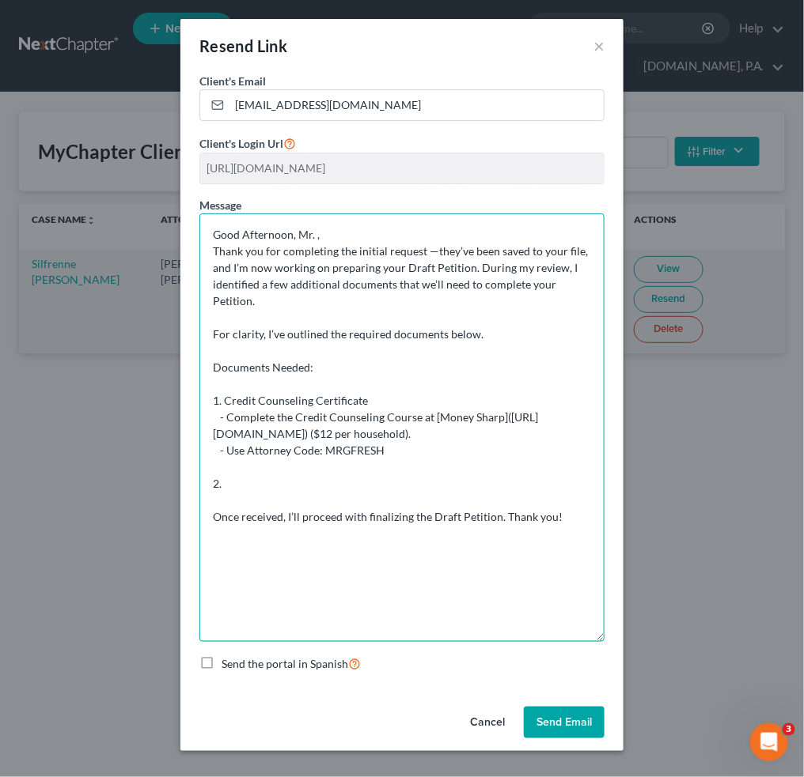
paste textarea "We have received the Bank of America statements; however, the complete April 20…"
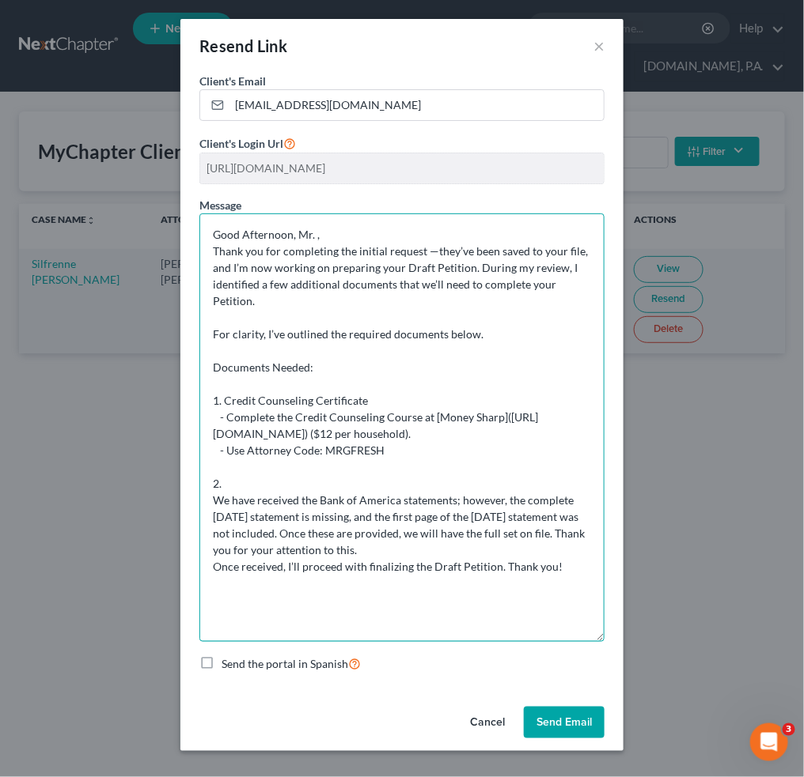
click at [277, 498] on textarea "Good Afternoon, Mr. , Thank you for completing the initial request —they’ve bee…" at bounding box center [401, 428] width 405 height 429
paste textarea "Last 6 months of all Bank Statements (Including Cash App, Chime, Apple Pay, Ven…"
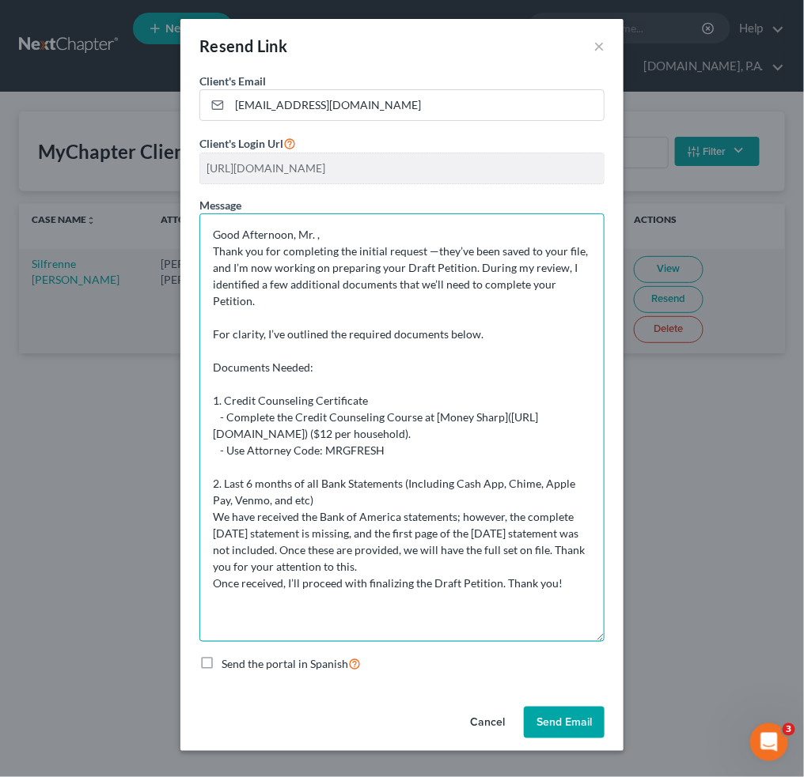
click at [569, 603] on textarea "Good Afternoon, Mr. , Thank you for completing the initial request —they’ve bee…" at bounding box center [401, 428] width 405 height 429
click at [244, 634] on textarea "Good Afternoon, Mr. , Thank you for completing the initial request —they’ve bee…" at bounding box center [401, 428] width 405 height 429
paste textarea "2022 Tax Returns/Transcripts 2023 Tax Returns/Transcripts 2024 Tax Returns/Tran…"
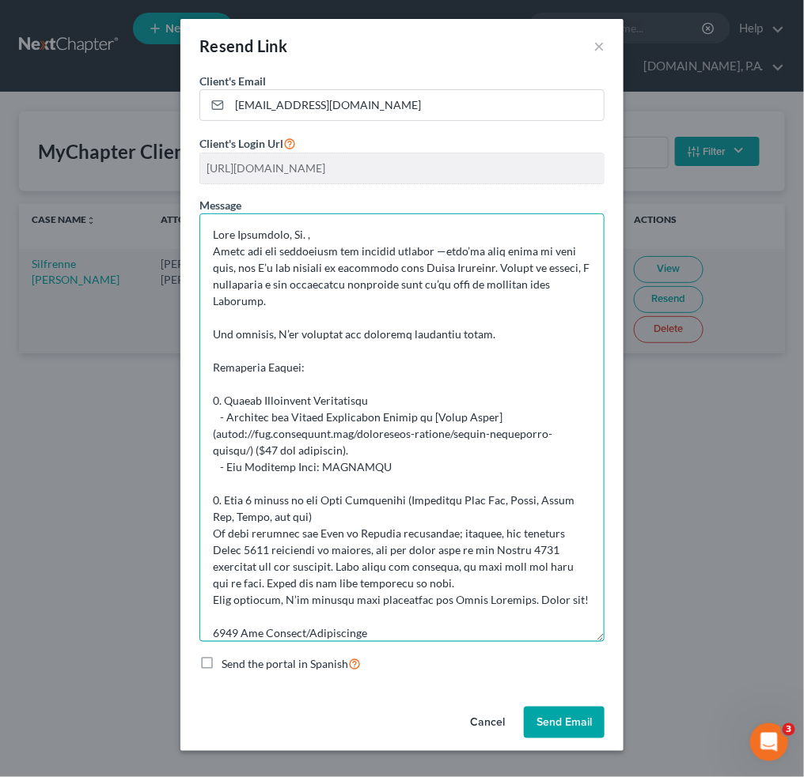
scroll to position [97, 0]
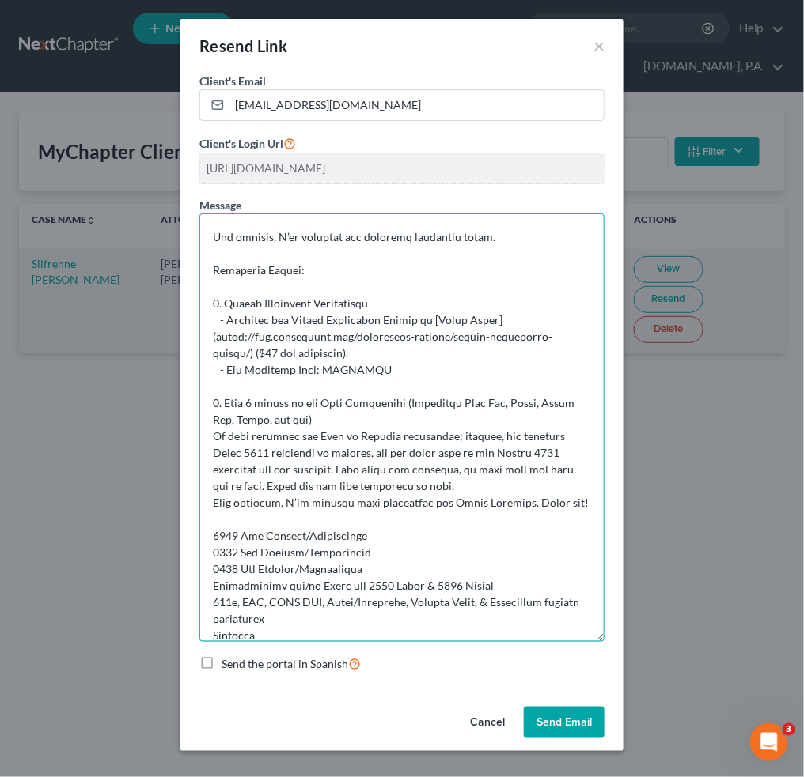
drag, startPoint x: 362, startPoint y: 567, endPoint x: 206, endPoint y: 554, distance: 156.3
click at [206, 554] on textarea at bounding box center [401, 428] width 405 height 429
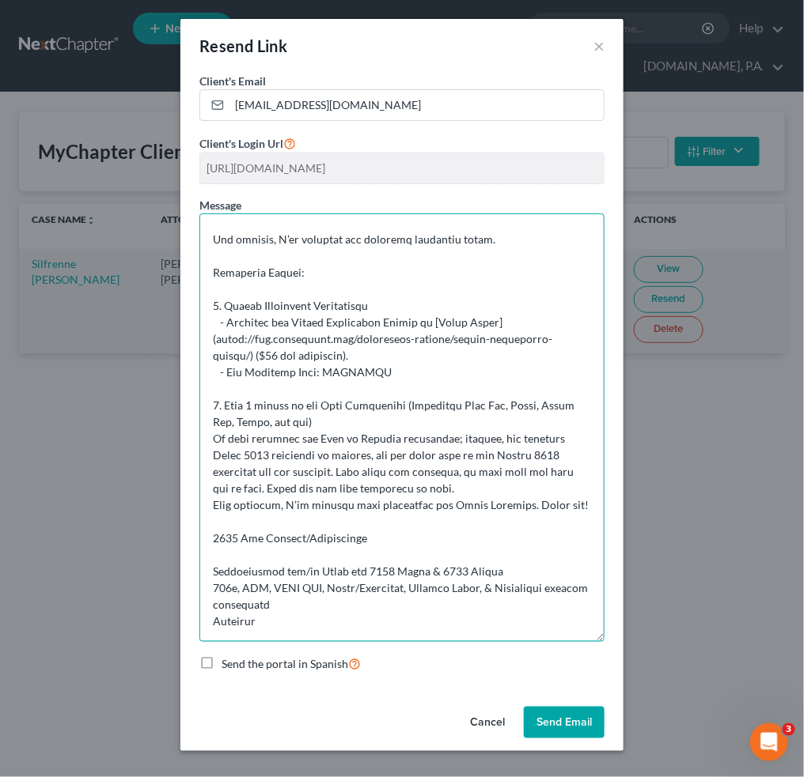
drag, startPoint x: 207, startPoint y: 539, endPoint x: 240, endPoint y: 538, distance: 33.2
click at [208, 539] on textarea at bounding box center [401, 428] width 405 height 429
click at [251, 542] on textarea at bounding box center [401, 428] width 405 height 429
click at [371, 534] on textarea at bounding box center [401, 428] width 405 height 429
click at [375, 545] on textarea at bounding box center [401, 428] width 405 height 429
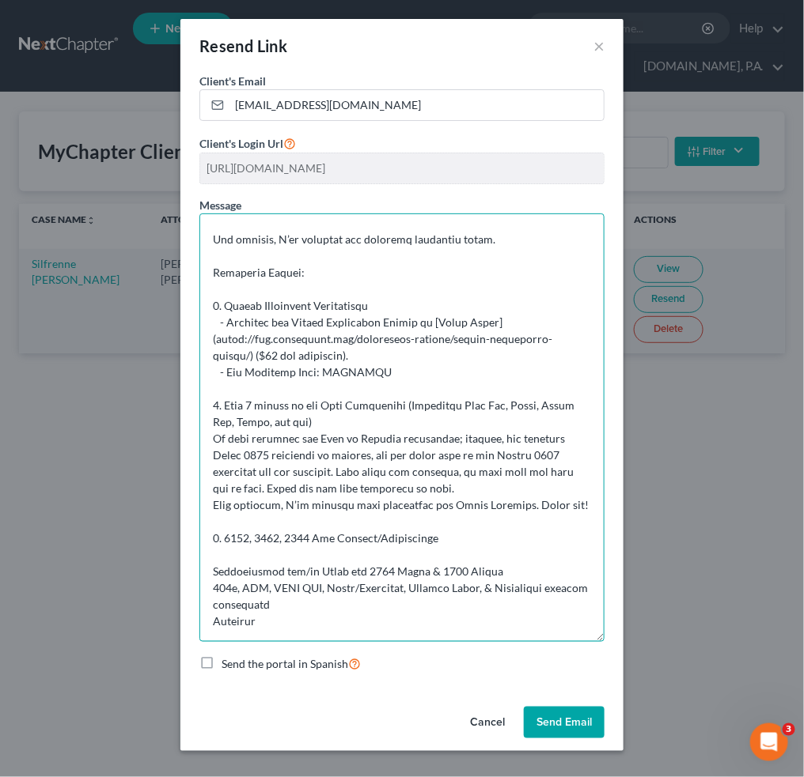
click at [373, 542] on textarea at bounding box center [401, 428] width 405 height 429
click at [214, 568] on textarea at bounding box center [401, 428] width 405 height 429
click at [492, 563] on textarea at bounding box center [401, 428] width 405 height 429
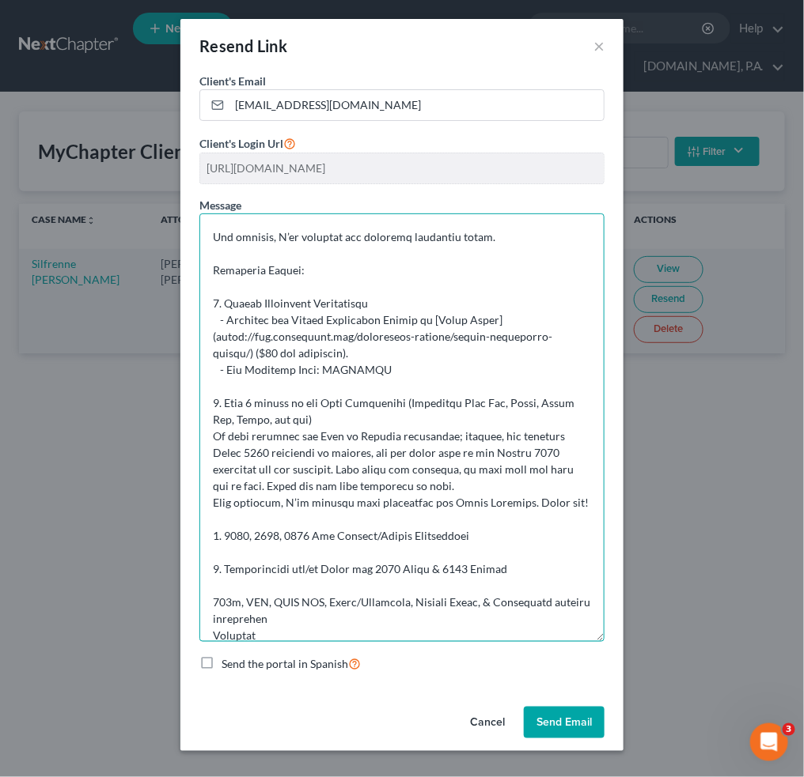
click at [210, 598] on textarea at bounding box center [401, 428] width 405 height 429
drag, startPoint x: 350, startPoint y: 625, endPoint x: 325, endPoint y: 626, distance: 24.5
click at [325, 626] on textarea at bounding box center [401, 428] width 405 height 429
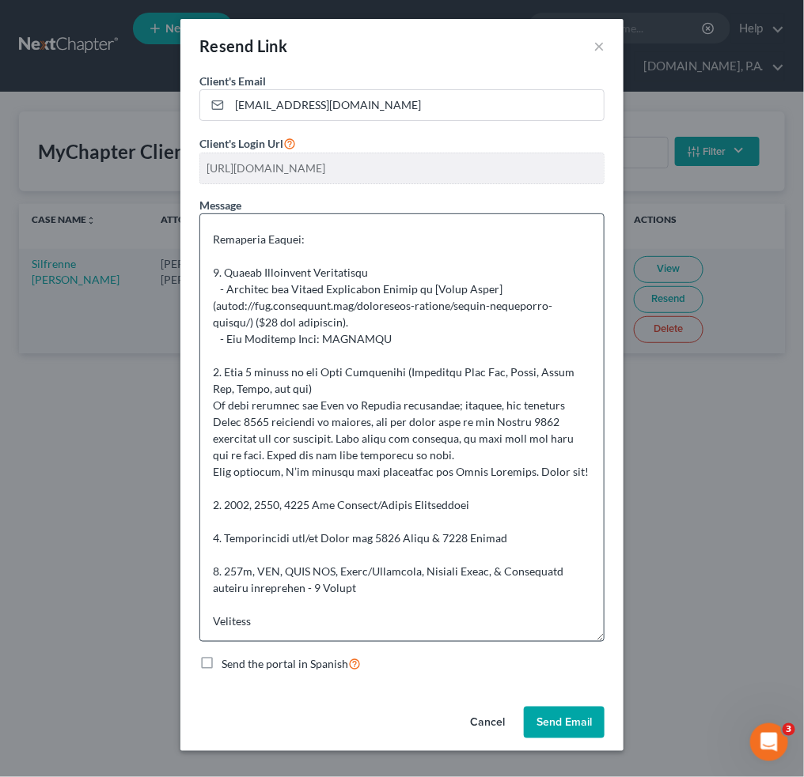
scroll to position [145, 0]
click at [213, 605] on textarea at bounding box center [401, 428] width 405 height 429
click at [223, 617] on textarea at bounding box center [401, 428] width 405 height 429
paste textarea "- If you are being sued or have been sued, submit the first page of any lawsuit…"
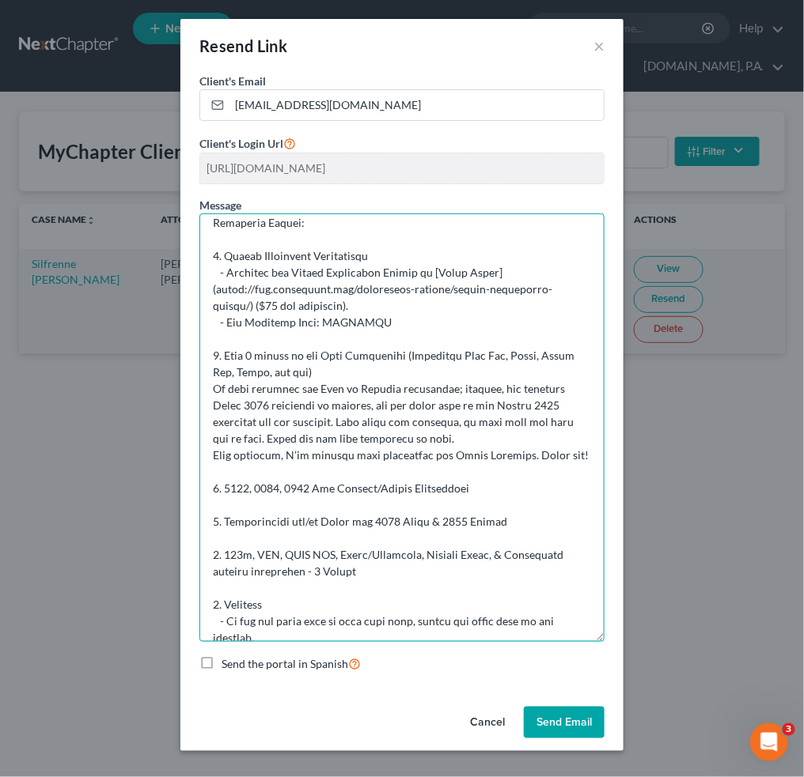
scroll to position [147, 0]
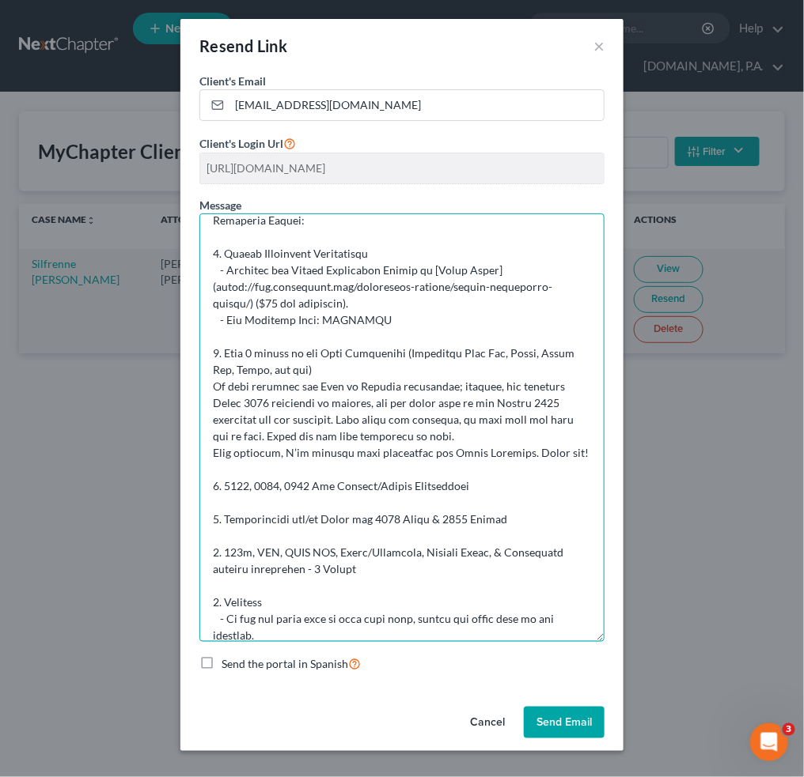
click at [210, 381] on textarea at bounding box center [401, 428] width 405 height 429
drag, startPoint x: 405, startPoint y: 479, endPoint x: 403, endPoint y: 490, distance: 11.3
click at [407, 479] on textarea at bounding box center [401, 428] width 405 height 429
click at [224, 427] on textarea at bounding box center [401, 428] width 405 height 429
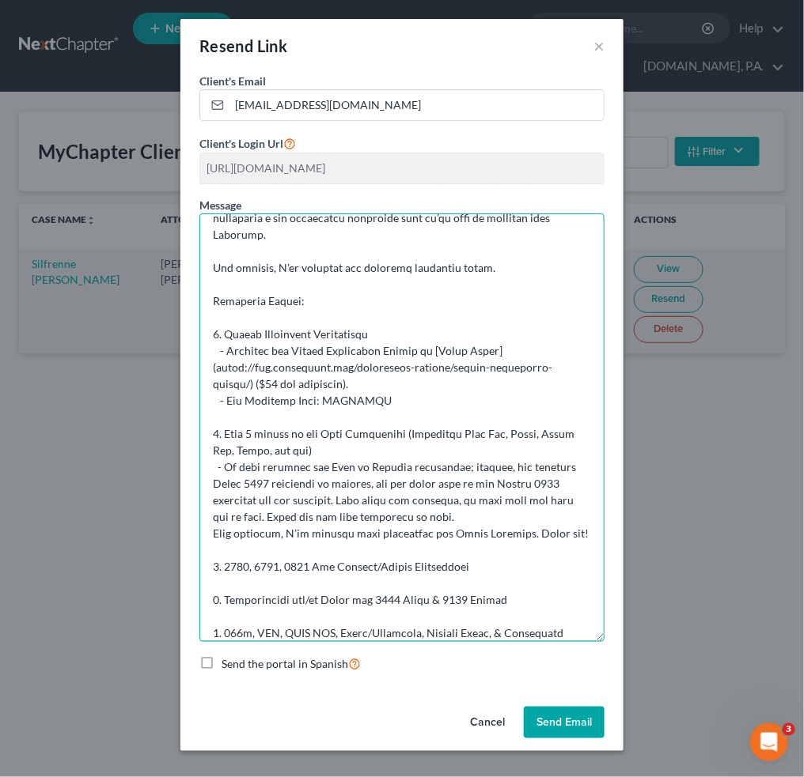
scroll to position [0, 0]
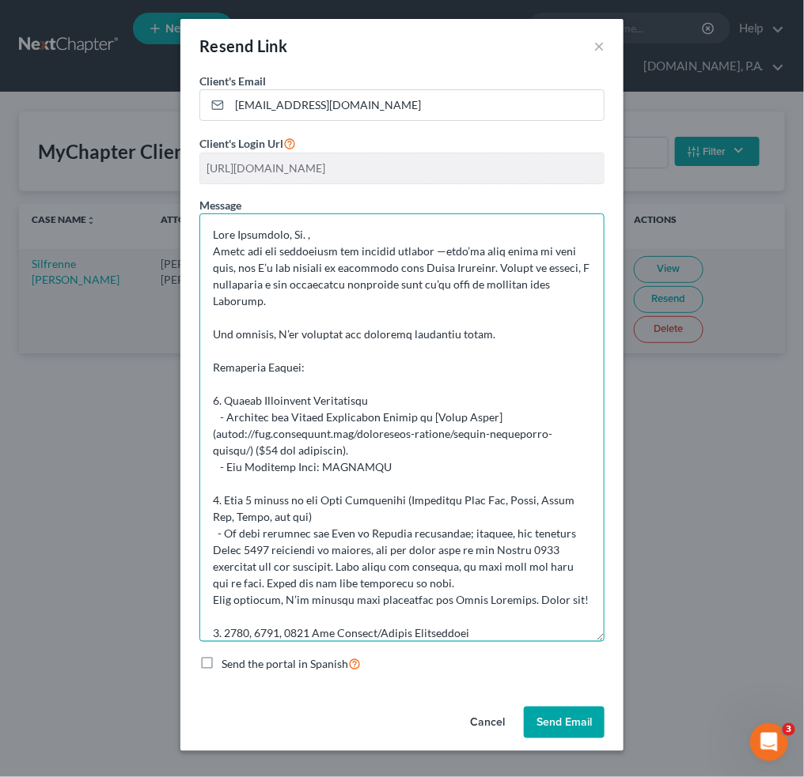
click at [314, 229] on textarea at bounding box center [401, 428] width 405 height 429
click at [354, 348] on textarea at bounding box center [401, 428] width 405 height 429
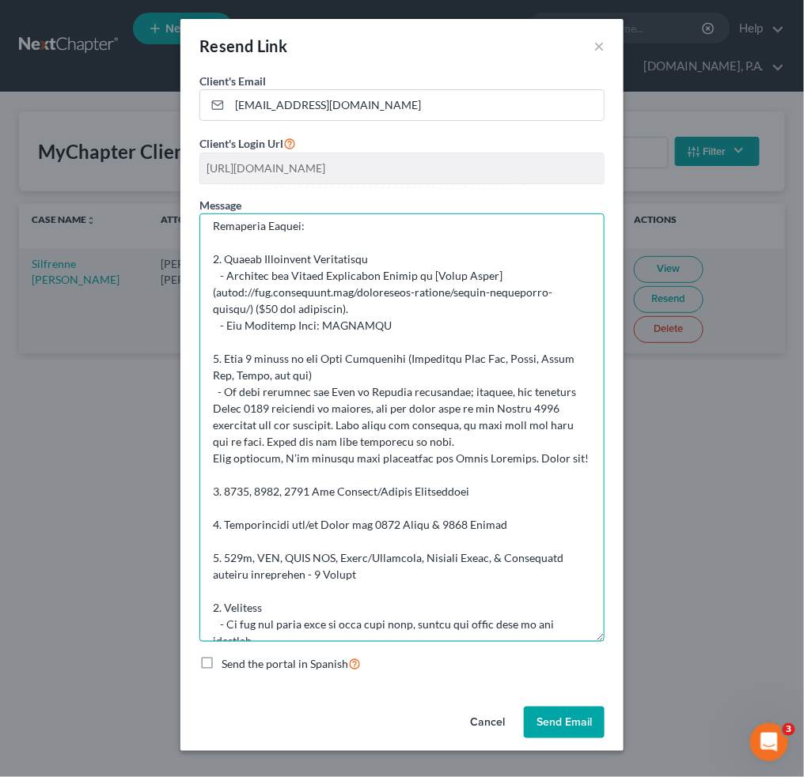
scroll to position [161, 0]
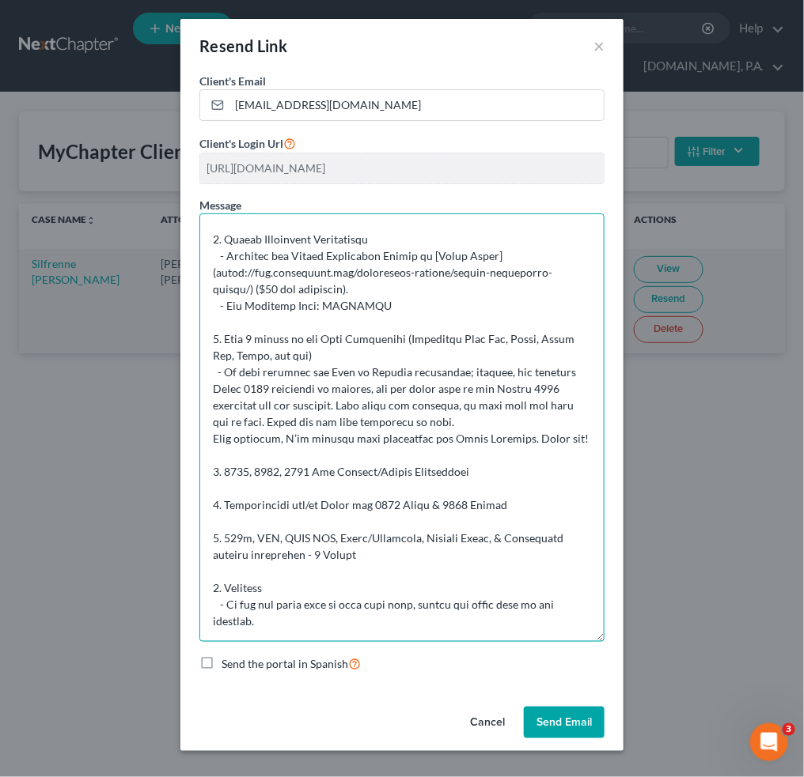
click at [320, 618] on textarea at bounding box center [401, 428] width 405 height 429
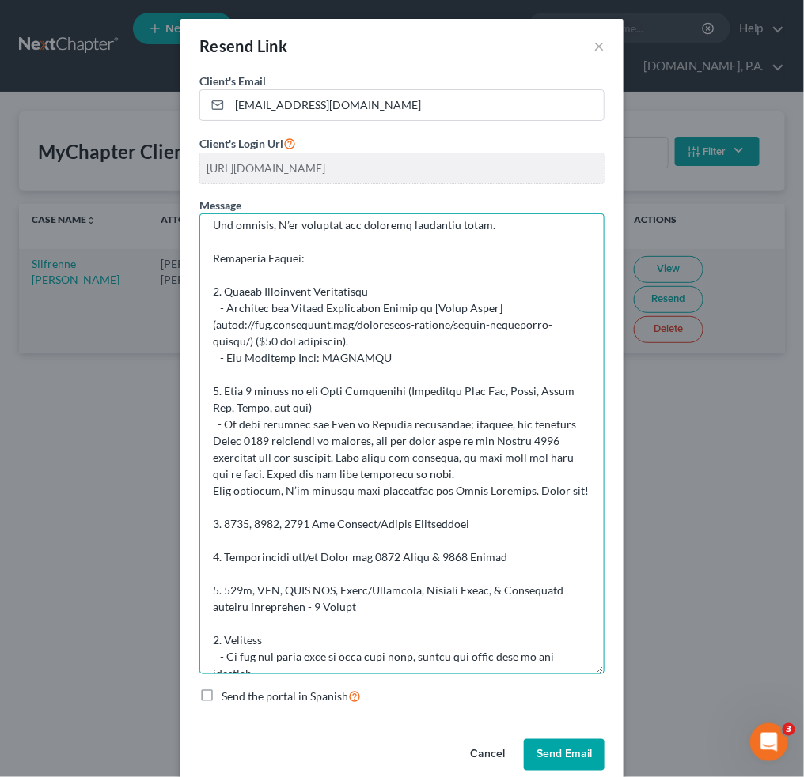
scroll to position [78, 0]
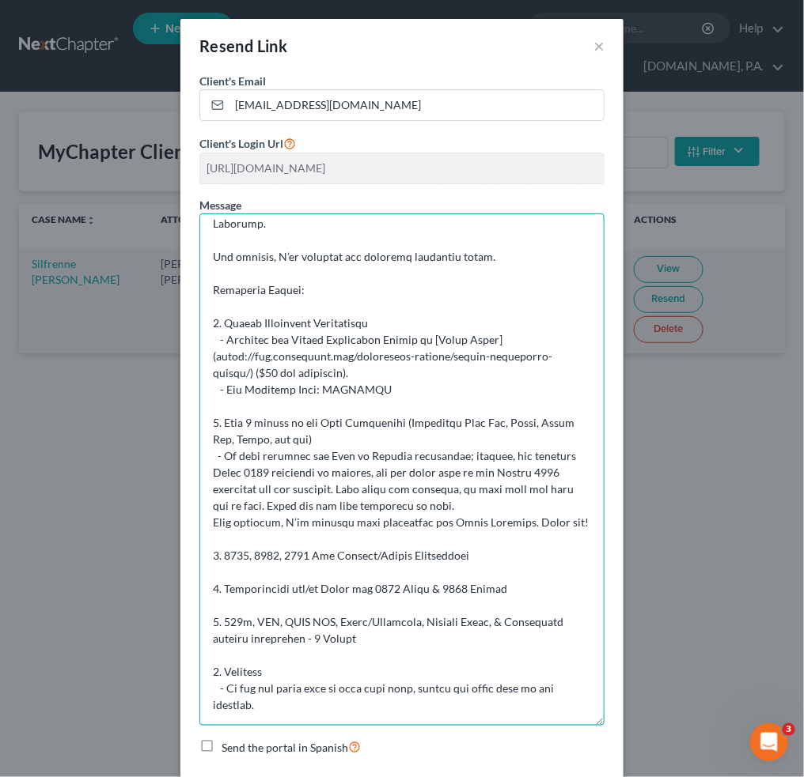
drag, startPoint x: 598, startPoint y: 634, endPoint x: 597, endPoint y: 719, distance: 84.6
click at [597, 719] on div "Client's Email * raymis.virgile1@gmail.com Client's Login Url https://app.mycha…" at bounding box center [401, 429] width 443 height 712
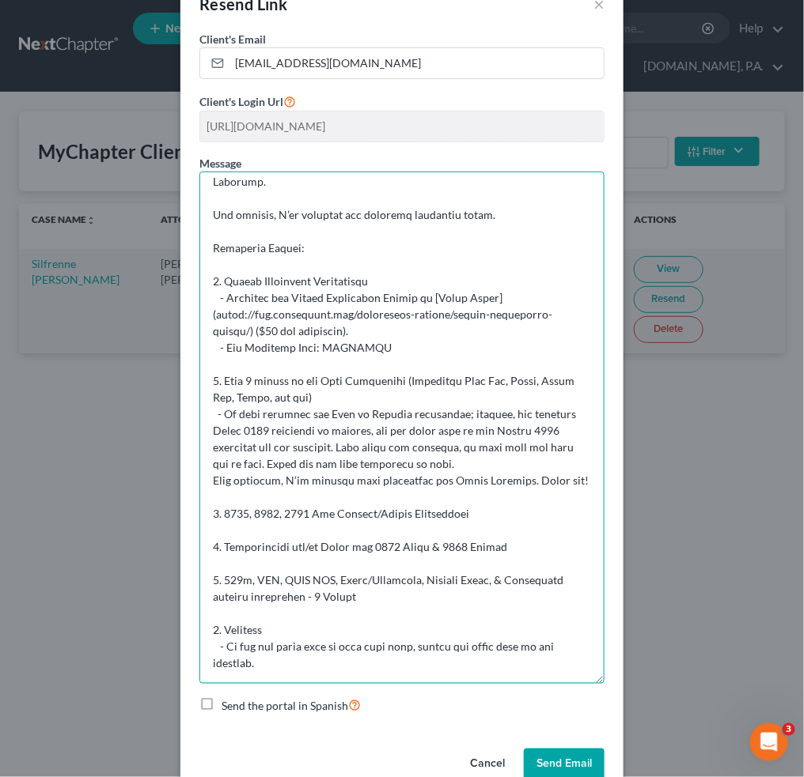
scroll to position [77, 0]
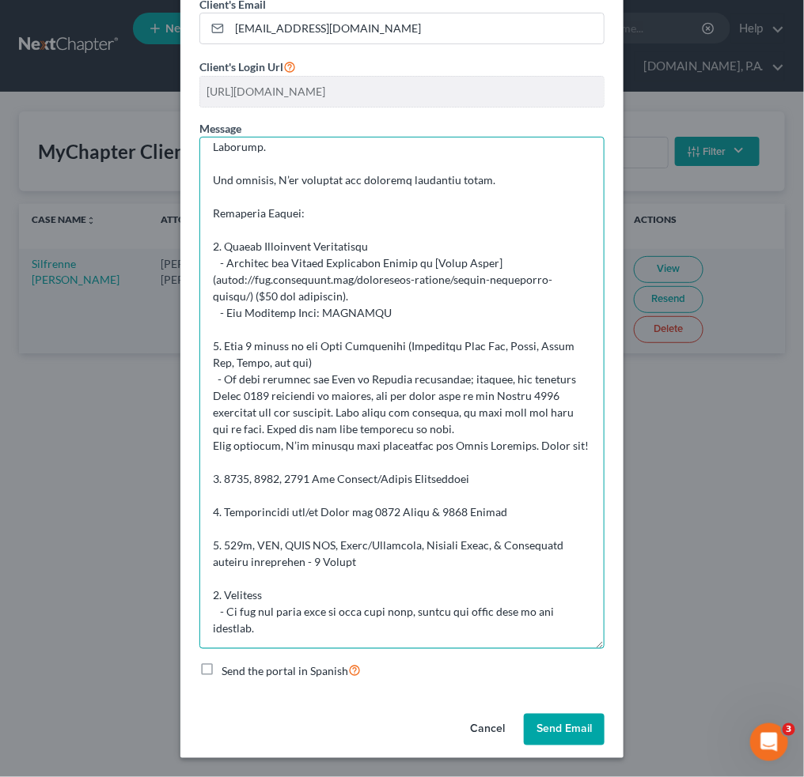
click at [333, 637] on textarea at bounding box center [401, 393] width 405 height 513
paste textarea "Once received, I’ll proceed with finalizing the Draft Petition. Thank you!"
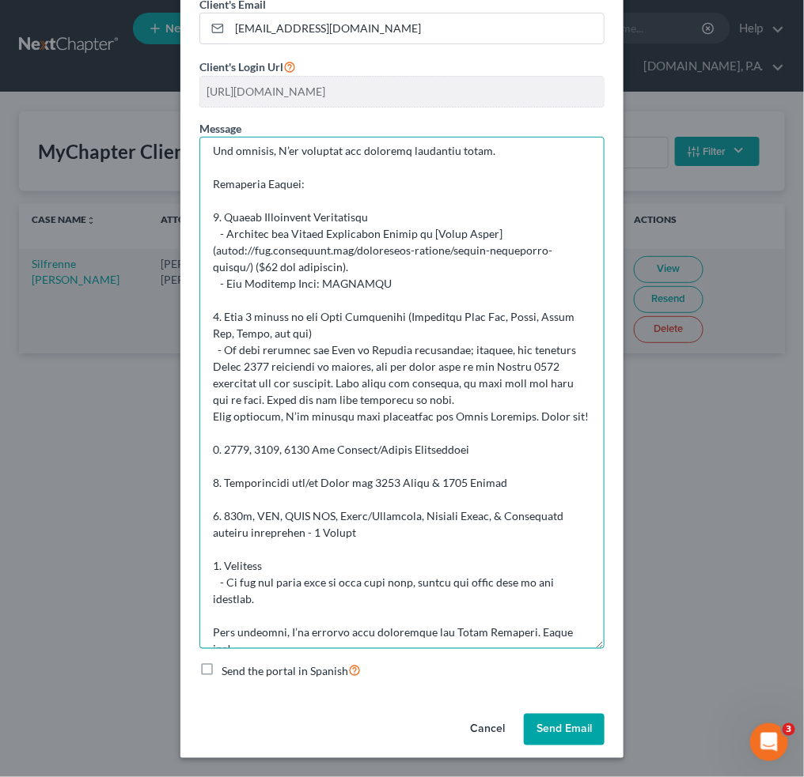
scroll to position [110, 0]
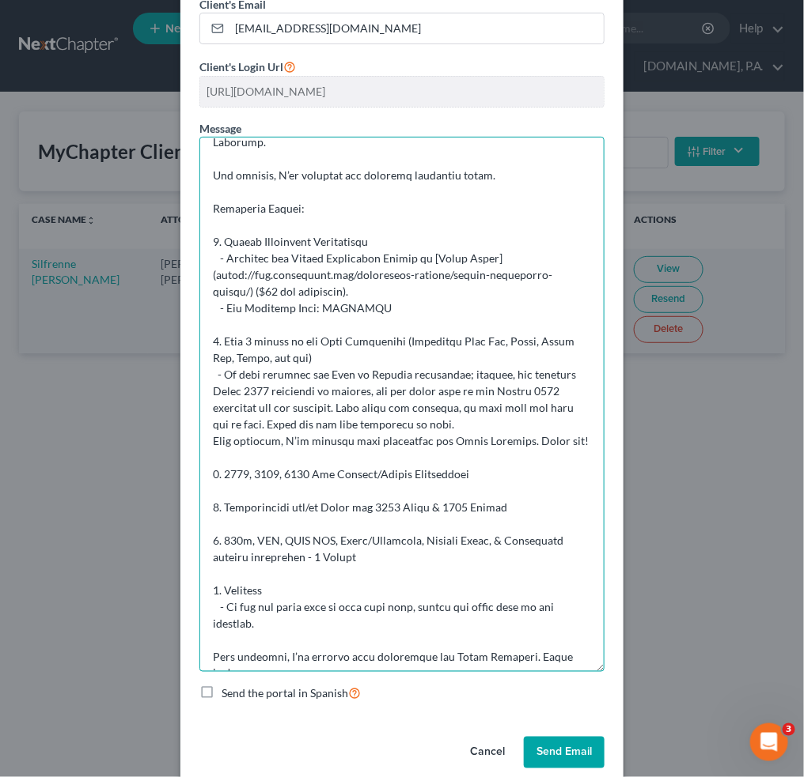
drag, startPoint x: 585, startPoint y: 640, endPoint x: 585, endPoint y: 670, distance: 30.1
click at [585, 670] on textarea at bounding box center [401, 404] width 405 height 535
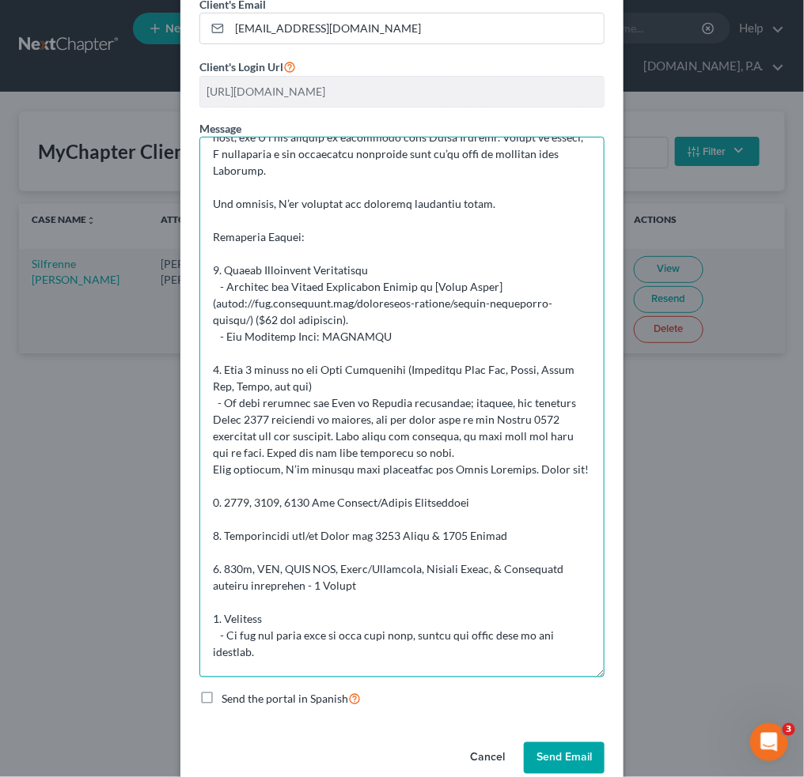
scroll to position [82, 0]
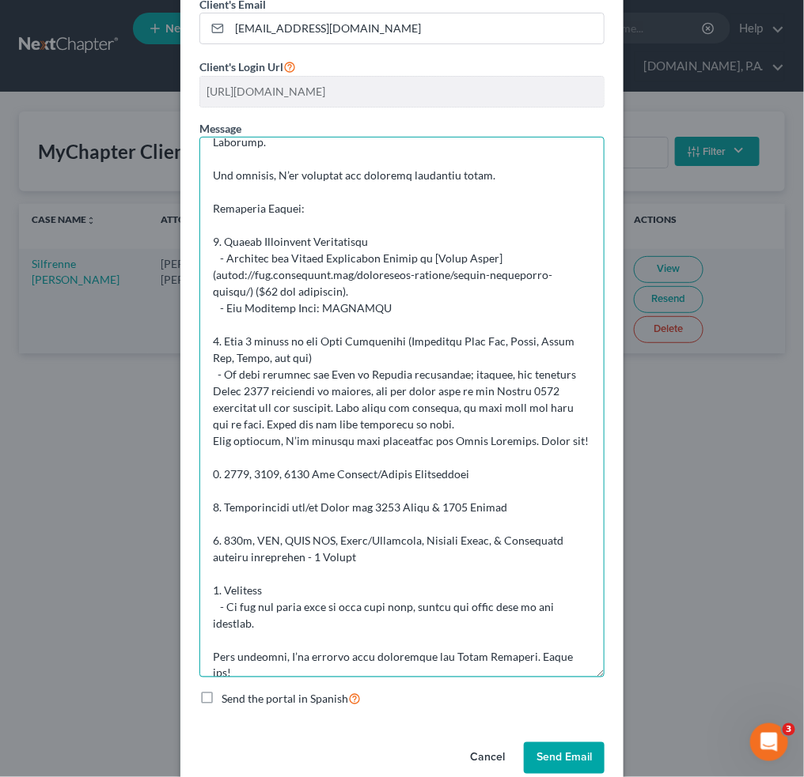
drag, startPoint x: 205, startPoint y: 160, endPoint x: 552, endPoint y: 674, distance: 620.4
click at [559, 676] on textarea at bounding box center [401, 407] width 405 height 541
type textarea "Good Afternoon, Mr. & Mrs. Virgile, Thank you for completing the initial reques…"
drag, startPoint x: 558, startPoint y: 753, endPoint x: 398, endPoint y: 475, distance: 320.7
click at [388, 480] on div "Resend Link × Client's Email * raymis.virgile1@gmail.com Client's Login Url htt…" at bounding box center [401, 364] width 443 height 845
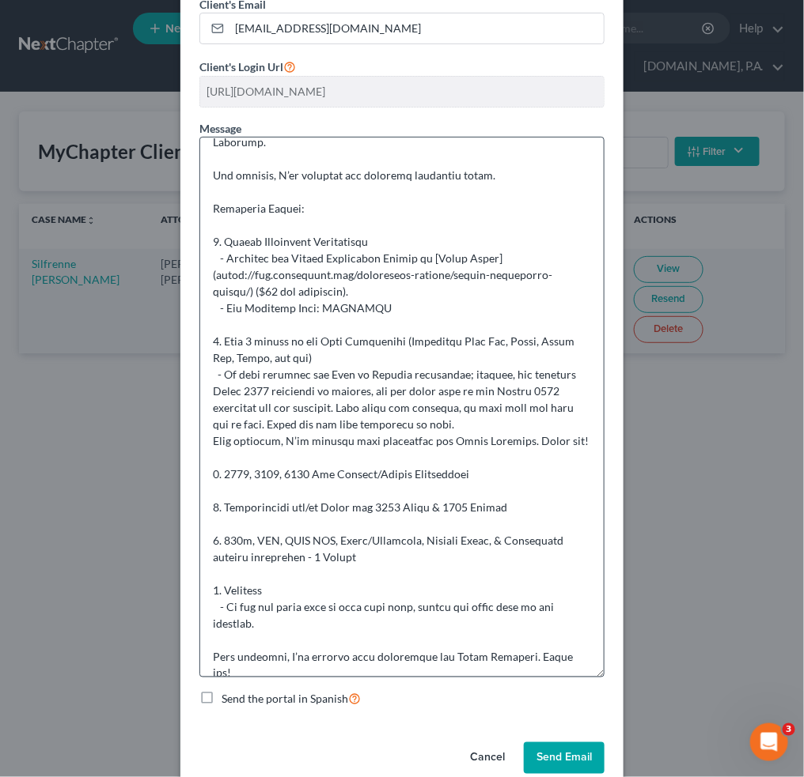
scroll to position [0, 0]
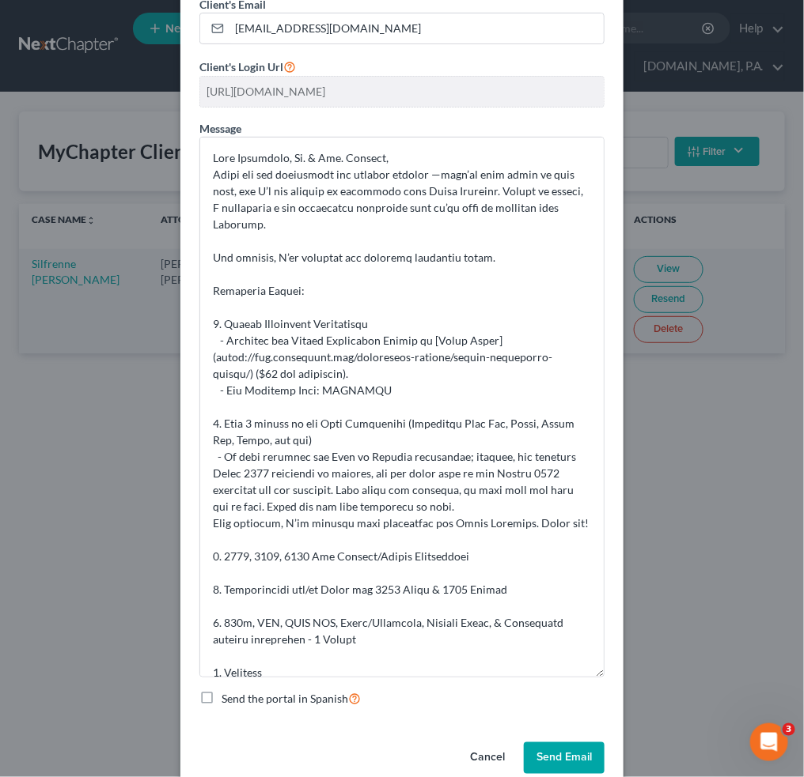
click at [554, 754] on button "Send Email" at bounding box center [564, 759] width 81 height 32
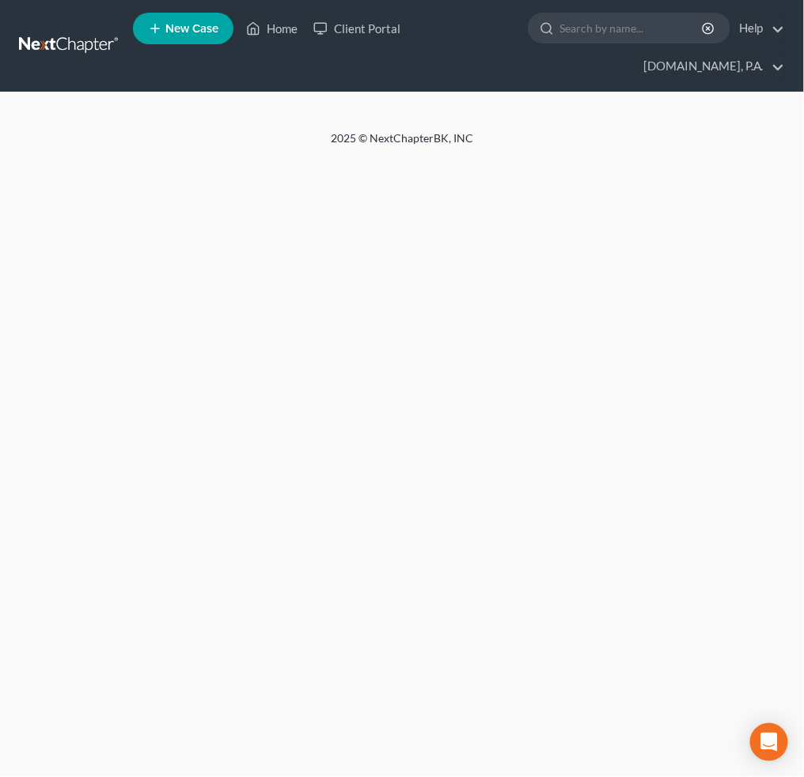
select select "4"
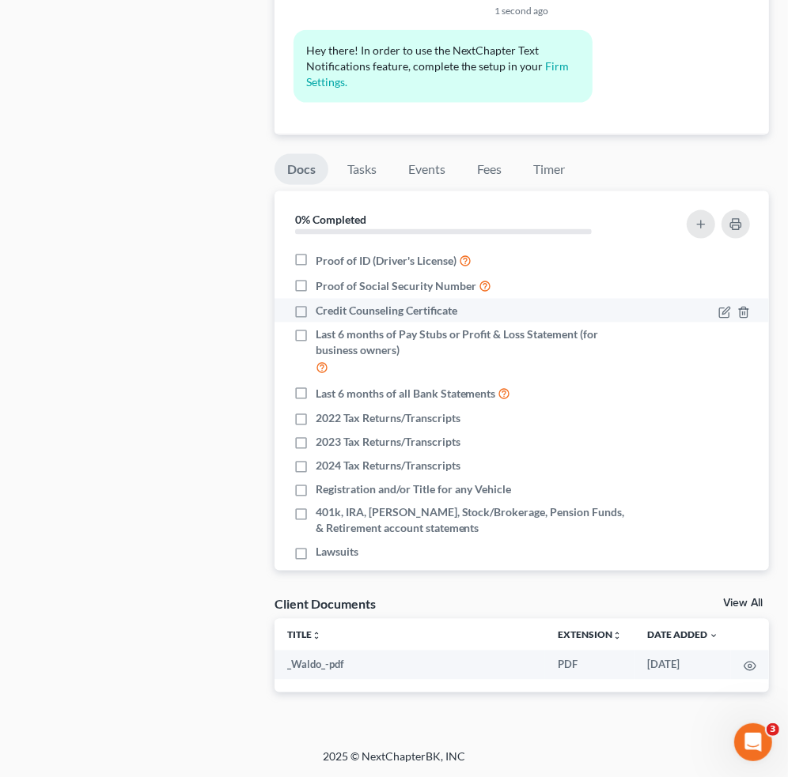
click at [316, 315] on label "Credit Counseling Certificate" at bounding box center [387, 311] width 142 height 16
click at [322, 313] on input "Credit Counseling Certificate" at bounding box center [327, 308] width 10 height 10
checkbox input "true"
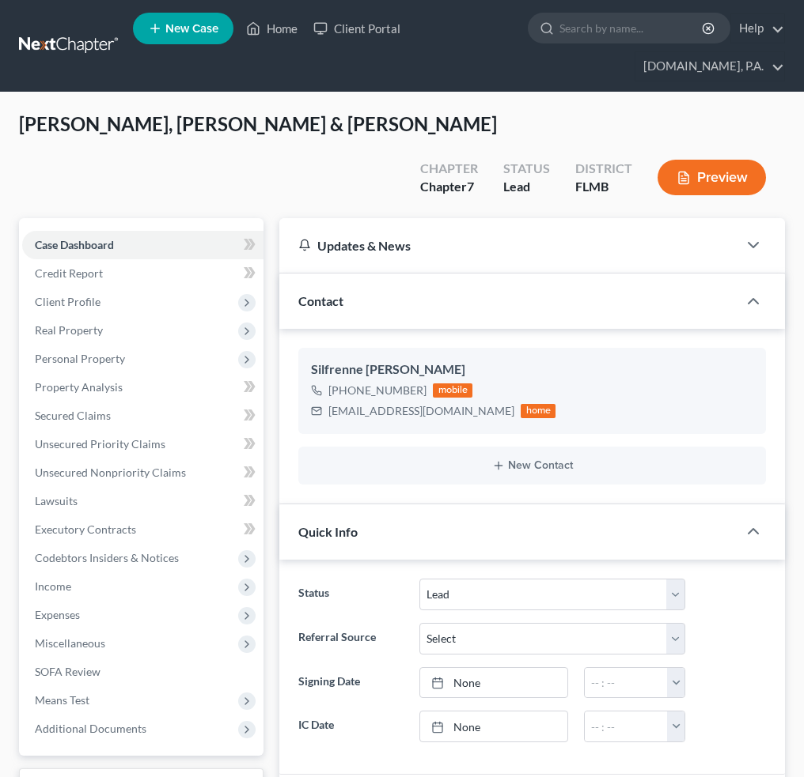
select select "4"
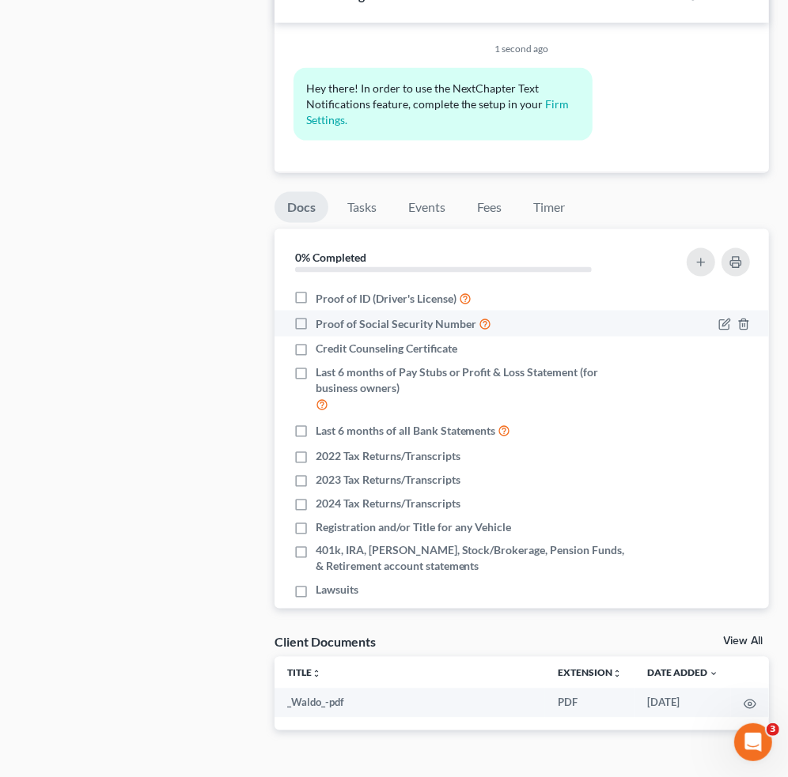
drag, startPoint x: 305, startPoint y: 256, endPoint x: 306, endPoint y: 279, distance: 23.0
click at [316, 289] on label "Proof of ID (Driver's License)" at bounding box center [394, 298] width 156 height 18
click at [322, 289] on input "Proof of ID (Driver's License)" at bounding box center [327, 294] width 10 height 10
checkbox input "true"
drag, startPoint x: 305, startPoint y: 282, endPoint x: 302, endPoint y: 290, distance: 9.3
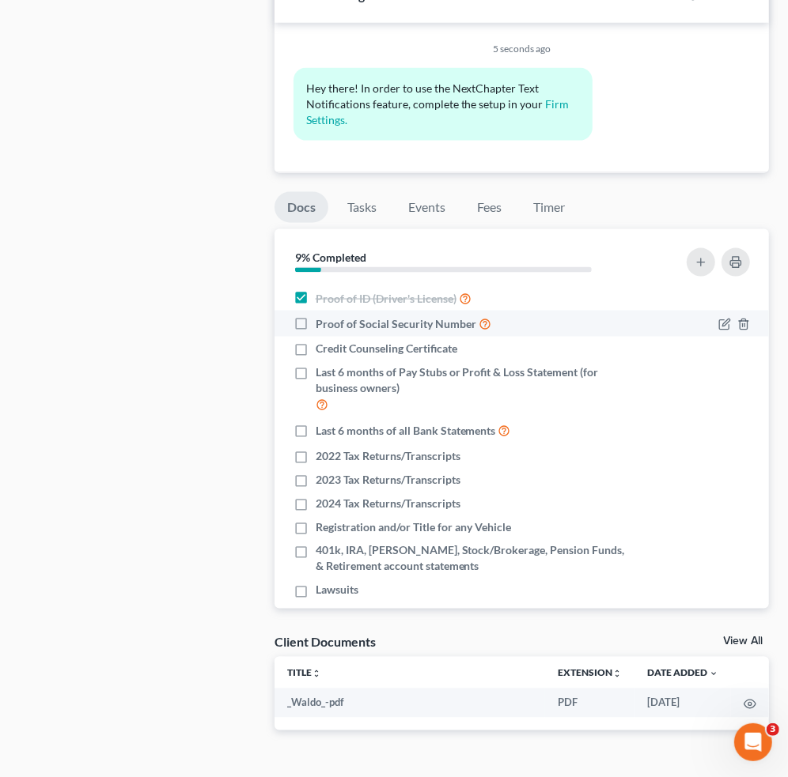
click at [316, 315] on label "Proof of Social Security Number" at bounding box center [404, 324] width 176 height 18
click at [322, 315] on input "Proof of Social Security Number" at bounding box center [327, 320] width 10 height 10
checkbox input "true"
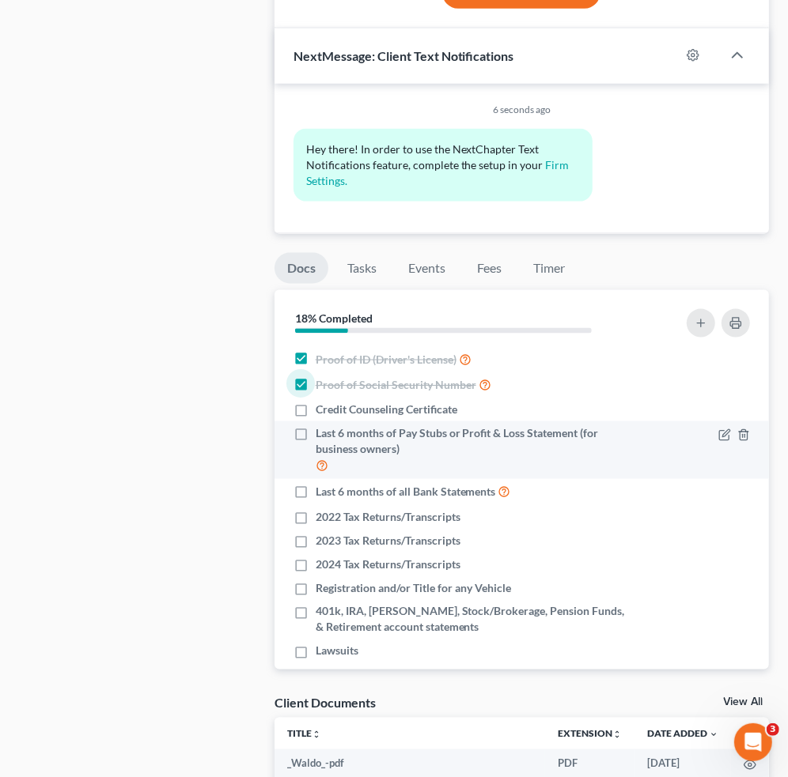
scroll to position [1073, 0]
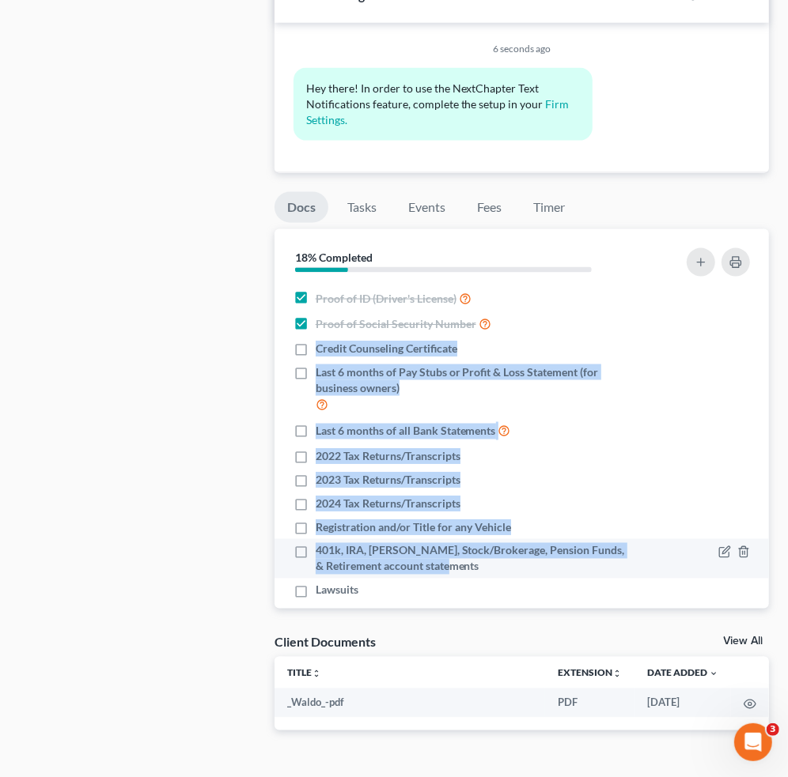
drag, startPoint x: 313, startPoint y: 309, endPoint x: 512, endPoint y: 532, distance: 298.6
click at [512, 532] on ul "Proof of ID (Driver's License) Proof of Social Security Number Credit Counselin…" at bounding box center [521, 444] width 469 height 317
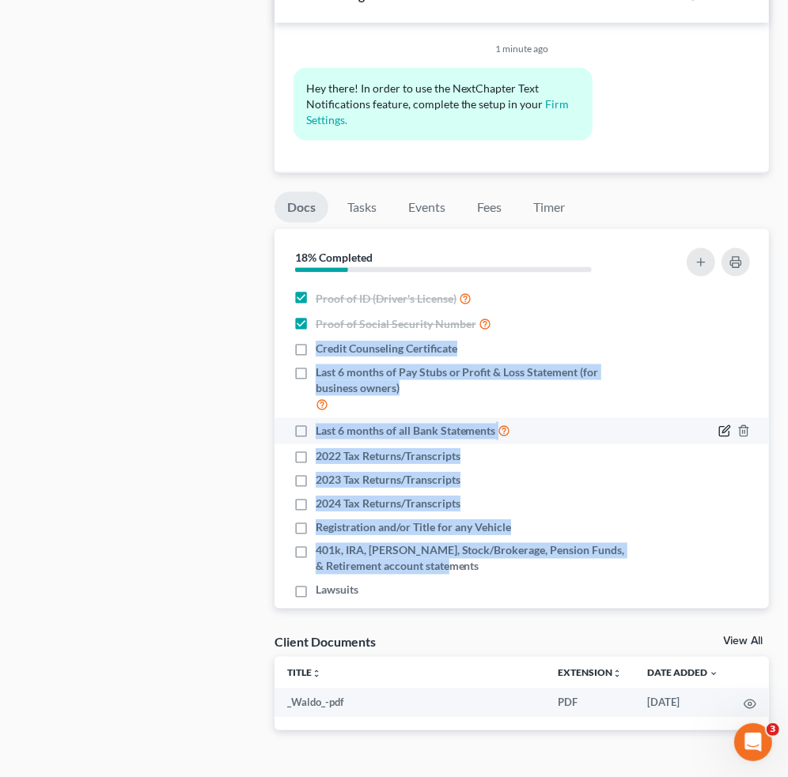
click at [718, 425] on icon "button" at bounding box center [724, 431] width 13 height 13
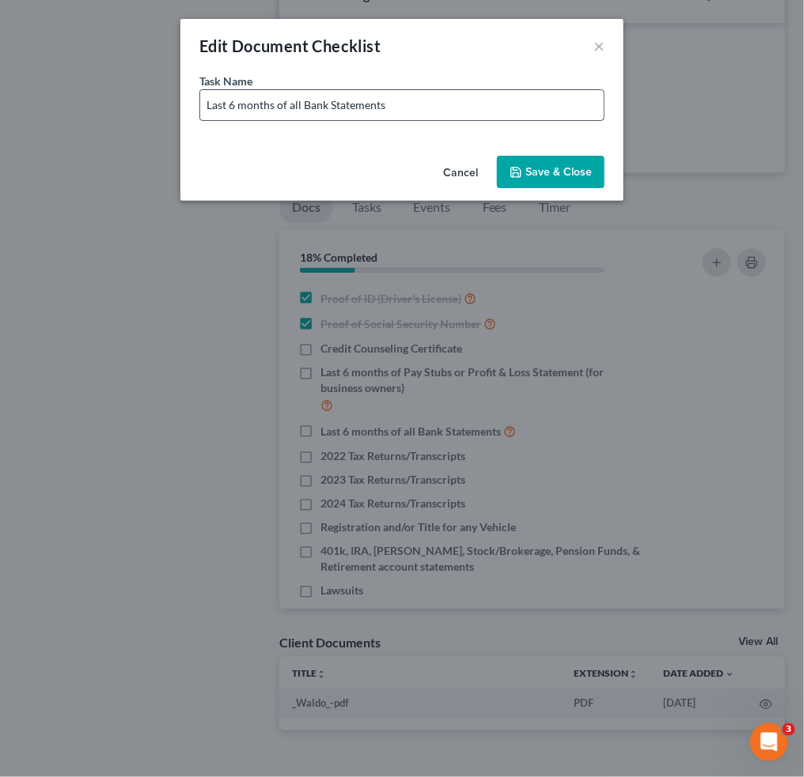
click at [429, 114] on input "Last 6 months of all Bank Statements" at bounding box center [401, 105] width 403 height 30
type input "Last 6 months of all Bank Statements (Including Cash App, Chime, Apple Pay, Ven…"
click at [564, 176] on button "Save & Close" at bounding box center [551, 172] width 108 height 33
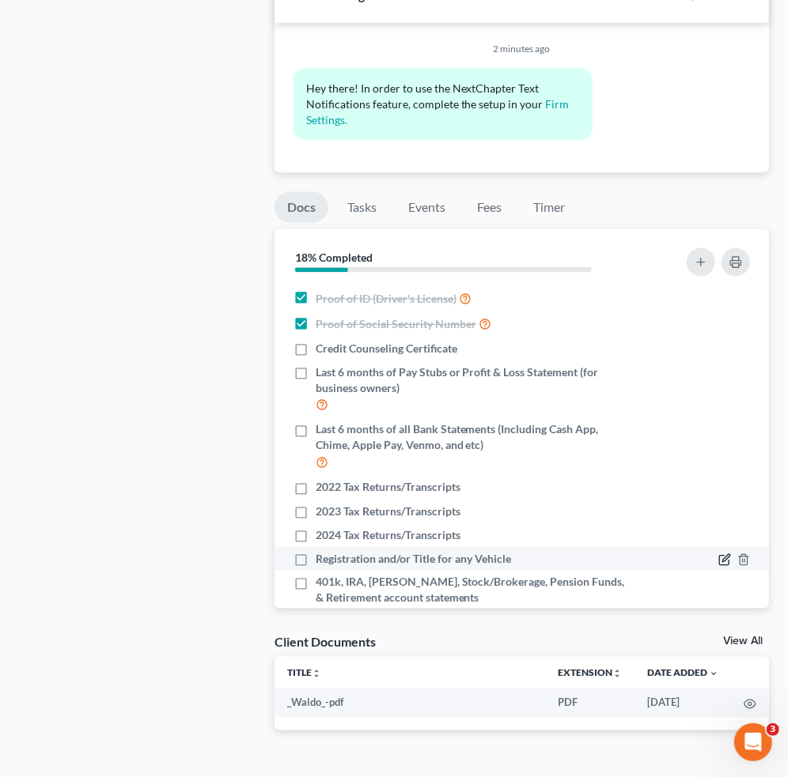
click at [718, 554] on icon "button" at bounding box center [724, 560] width 13 height 13
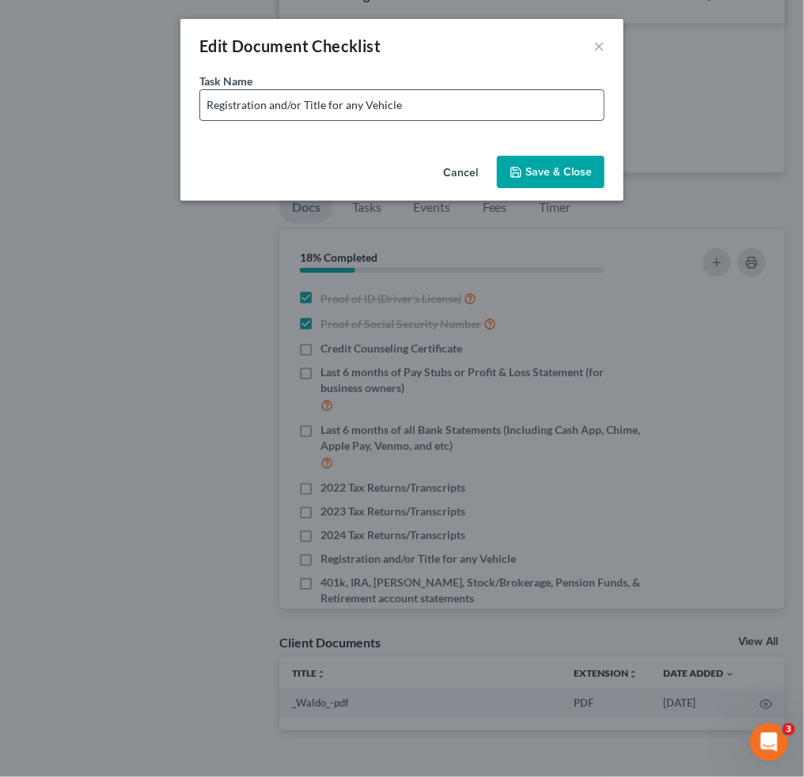
drag, startPoint x: 347, startPoint y: 107, endPoint x: 543, endPoint y: 116, distance: 195.6
click at [527, 113] on input "Registration and/or Title for any Vehicle" at bounding box center [401, 105] width 403 height 30
type input "Registration and/or Title for 2019 Honda & 2003 Toyota"
drag, startPoint x: 517, startPoint y: 164, endPoint x: 540, endPoint y: 182, distance: 29.3
click at [521, 164] on button "Save & Close" at bounding box center [551, 172] width 108 height 33
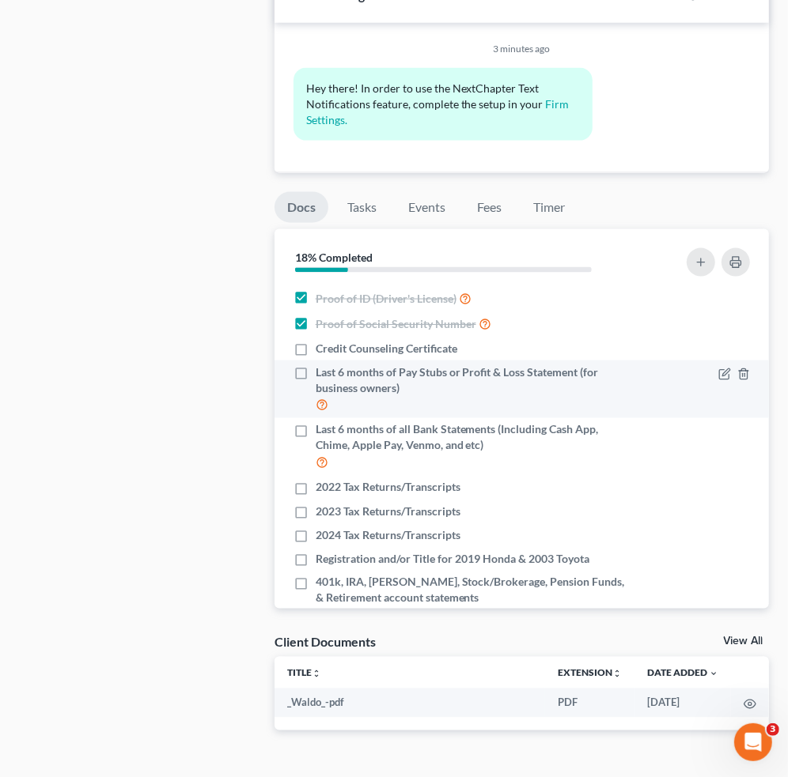
drag, startPoint x: 289, startPoint y: 331, endPoint x: 297, endPoint y: 334, distance: 8.5
click at [316, 365] on label "Last 6 months of Pay Stubs or Profit & Loss Statement (for business owners)" at bounding box center [474, 390] width 316 height 50
click at [322, 365] on input "Last 6 months of Pay Stubs or Profit & Loss Statement (for business owners)" at bounding box center [327, 370] width 10 height 10
checkbox input "true"
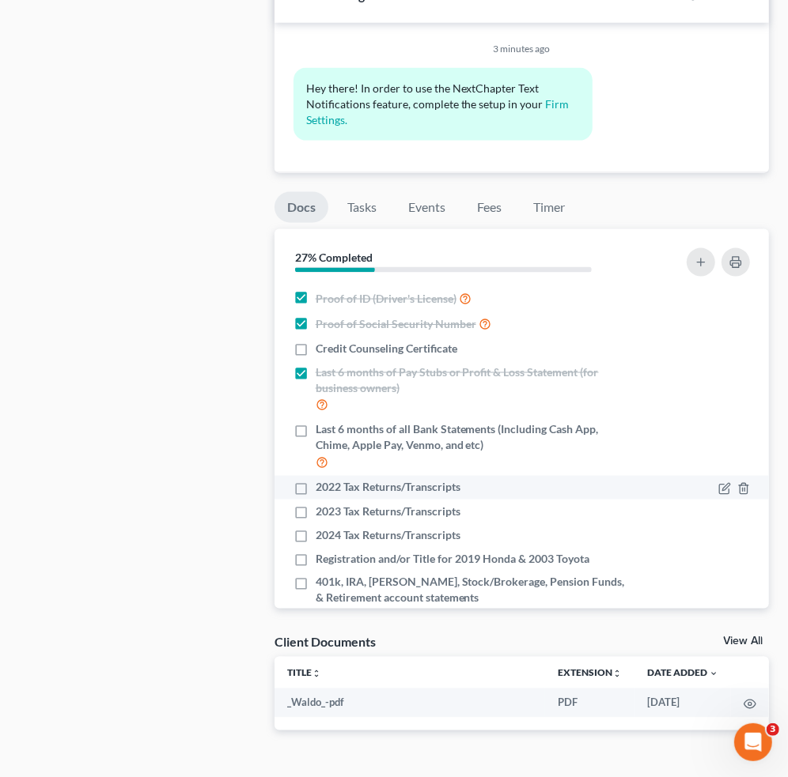
click at [316, 480] on label "2022 Tax Returns/Transcripts" at bounding box center [388, 488] width 145 height 16
click at [322, 480] on input "2022 Tax Returns/Transcripts" at bounding box center [327, 485] width 10 height 10
checkbox input "true"
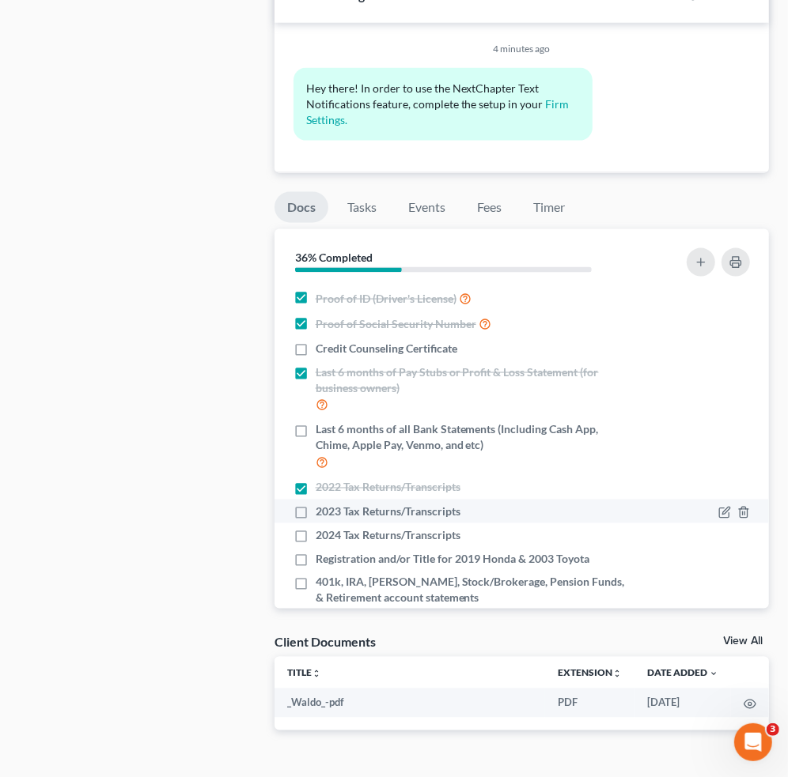
click at [316, 504] on label "2023 Tax Returns/Transcripts" at bounding box center [388, 512] width 145 height 16
click at [322, 504] on input "2023 Tax Returns/Transcripts" at bounding box center [327, 509] width 10 height 10
checkbox input "true"
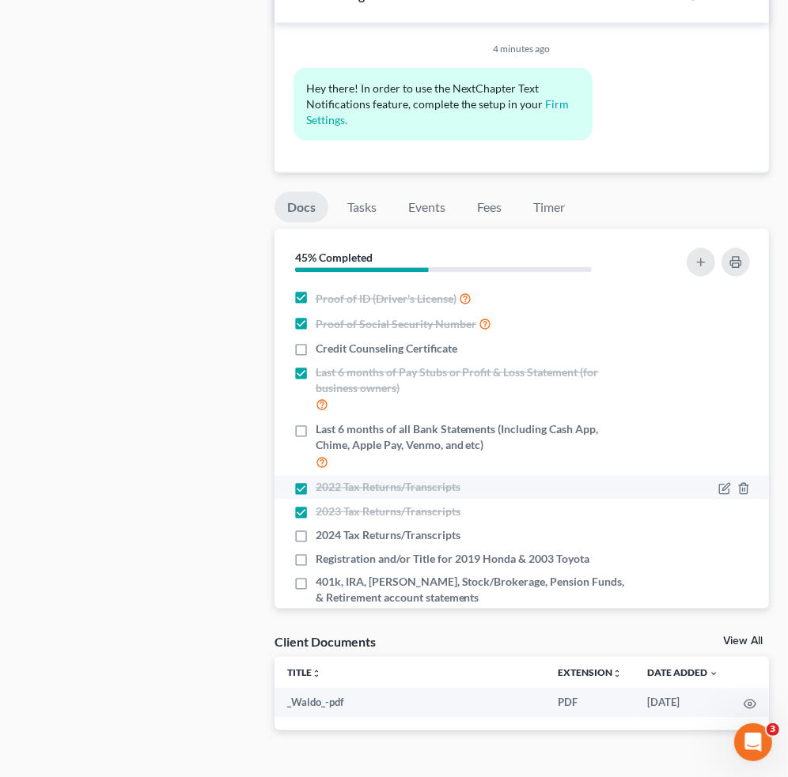
click at [316, 480] on label "2022 Tax Returns/Transcripts" at bounding box center [388, 488] width 145 height 16
click at [322, 480] on input "2022 Tax Returns/Transcripts" at bounding box center [327, 485] width 10 height 10
checkbox input "false"
click at [316, 504] on label "2023 Tax Returns/Transcripts" at bounding box center [388, 512] width 145 height 16
click at [322, 504] on input "2023 Tax Returns/Transcripts" at bounding box center [327, 509] width 10 height 10
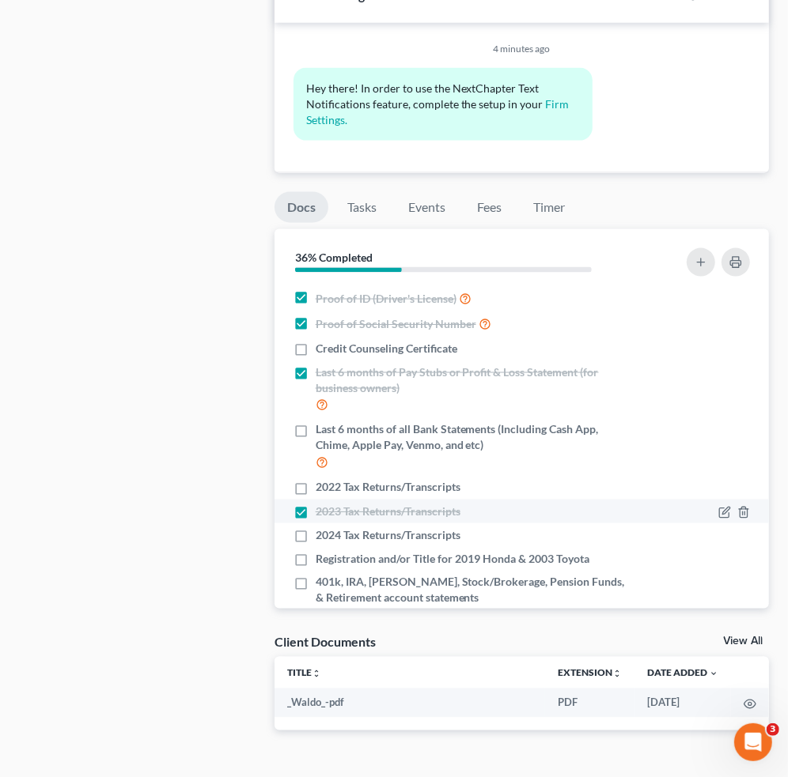
checkbox input "false"
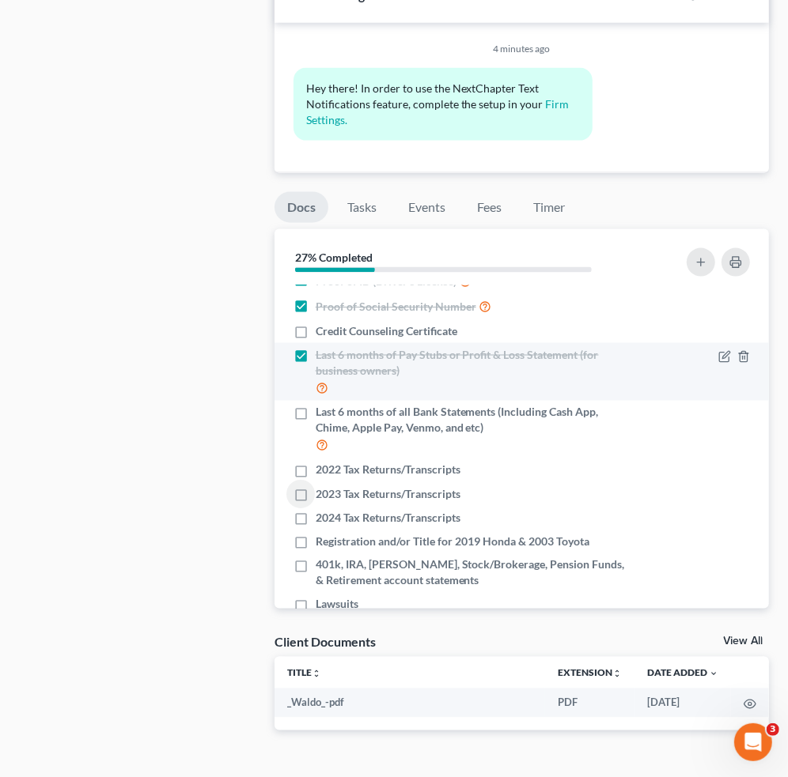
scroll to position [0, 0]
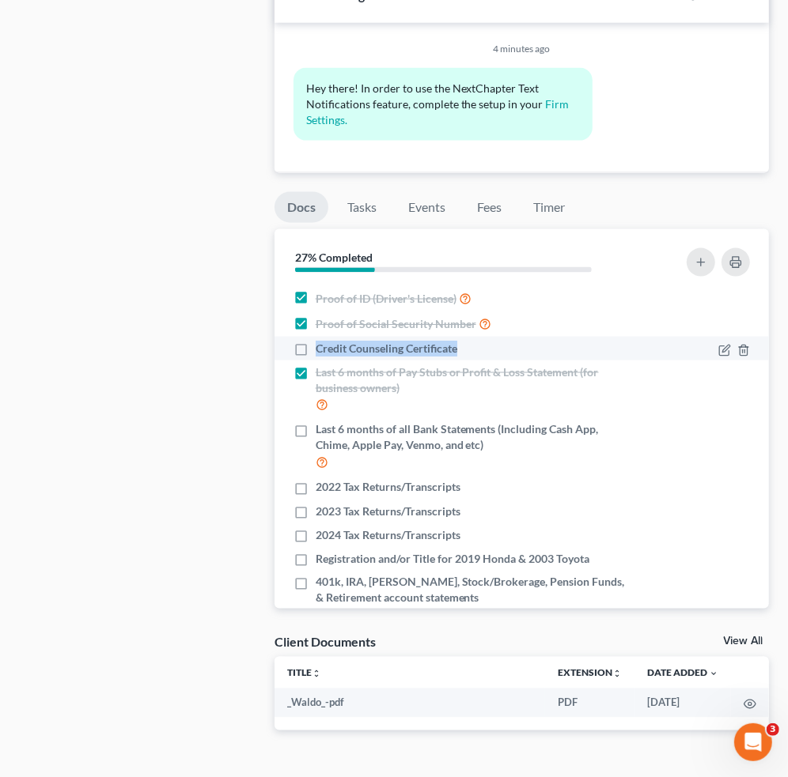
drag, startPoint x: 313, startPoint y: 311, endPoint x: 459, endPoint y: 318, distance: 145.7
click at [457, 341] on label "Credit Counseling Certificate" at bounding box center [387, 349] width 142 height 16
copy span "Credit Counseling Certificate"
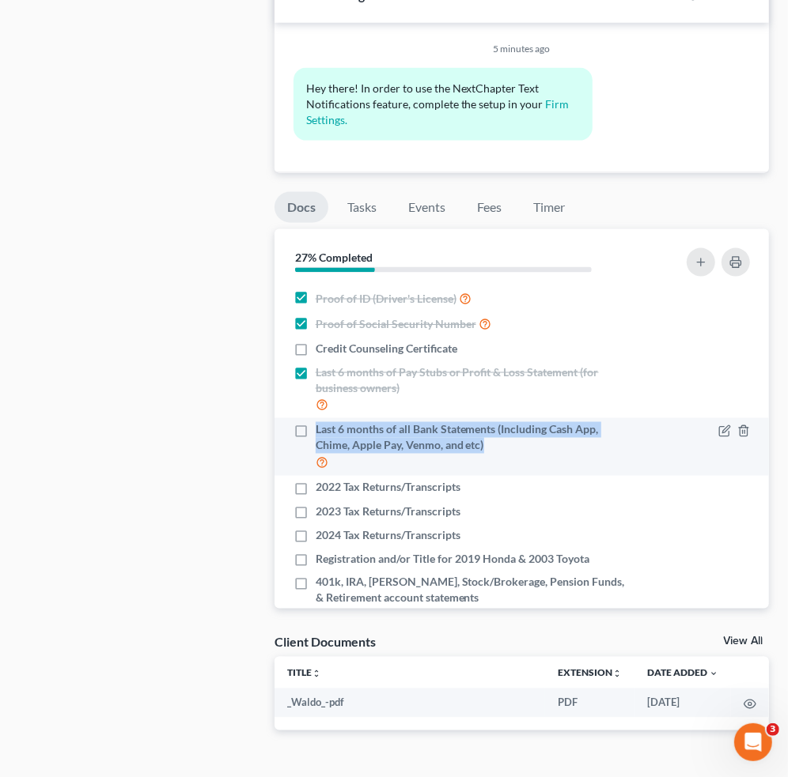
drag, startPoint x: 312, startPoint y: 384, endPoint x: 491, endPoint y: 415, distance: 182.3
click at [491, 422] on div "Last 6 months of all Bank Statements (Including Cash App, Chime, Apple Pay, Ven…" at bounding box center [462, 447] width 339 height 50
copy span "Last 6 months of all Bank Statements (Including Cash App, Chime, Apple Pay, Ven…"
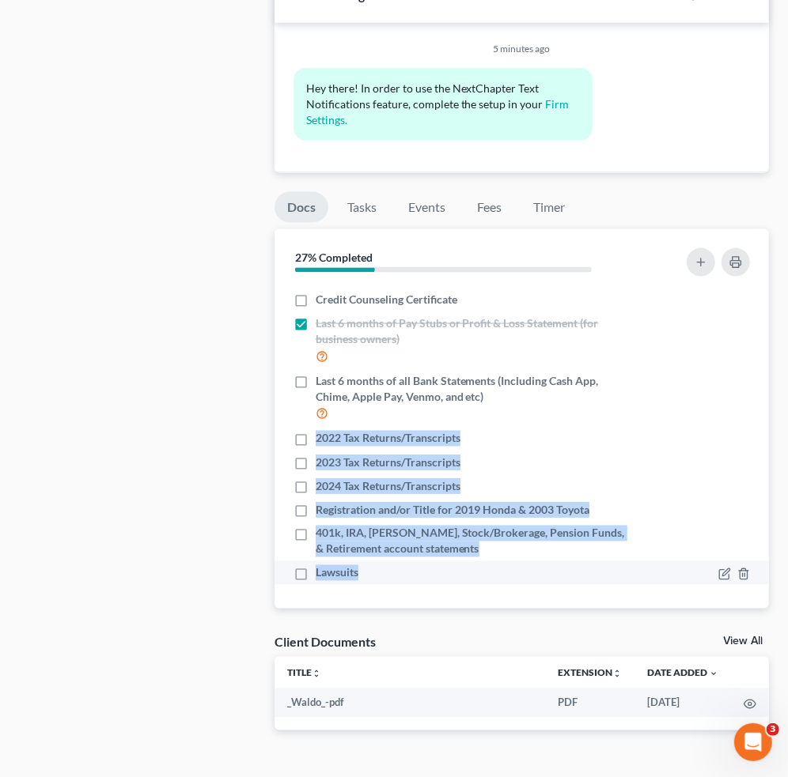
drag, startPoint x: 312, startPoint y: 394, endPoint x: 542, endPoint y: 536, distance: 270.6
click at [542, 536] on ul "Proof of ID (Driver's License) Proof of Social Security Number Credit Counselin…" at bounding box center [521, 410] width 469 height 349
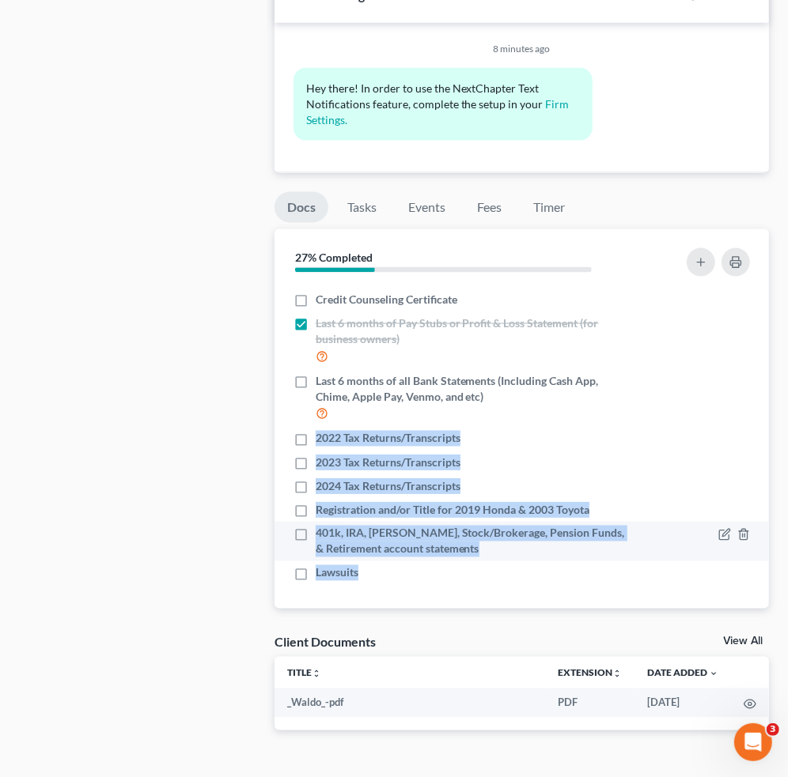
copy ul "2022 Tax Returns/Transcripts 2023 Tax Returns/Transcripts 2024 Tax Returns/Tran…"
